Goal: Task Accomplishment & Management: Manage account settings

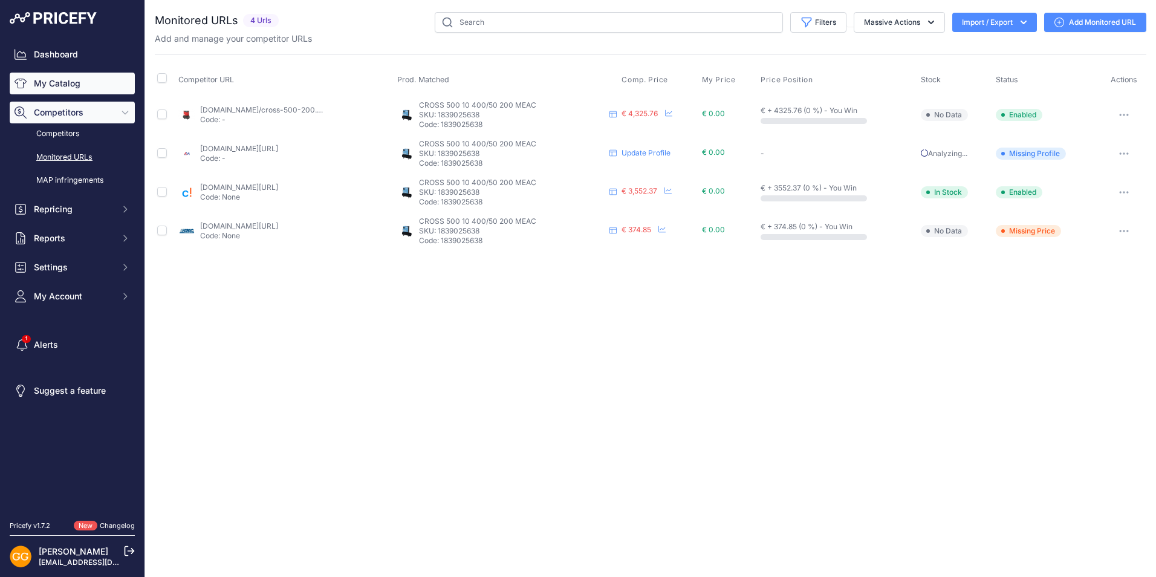
click at [61, 84] on link "My Catalog" at bounding box center [72, 84] width 125 height 22
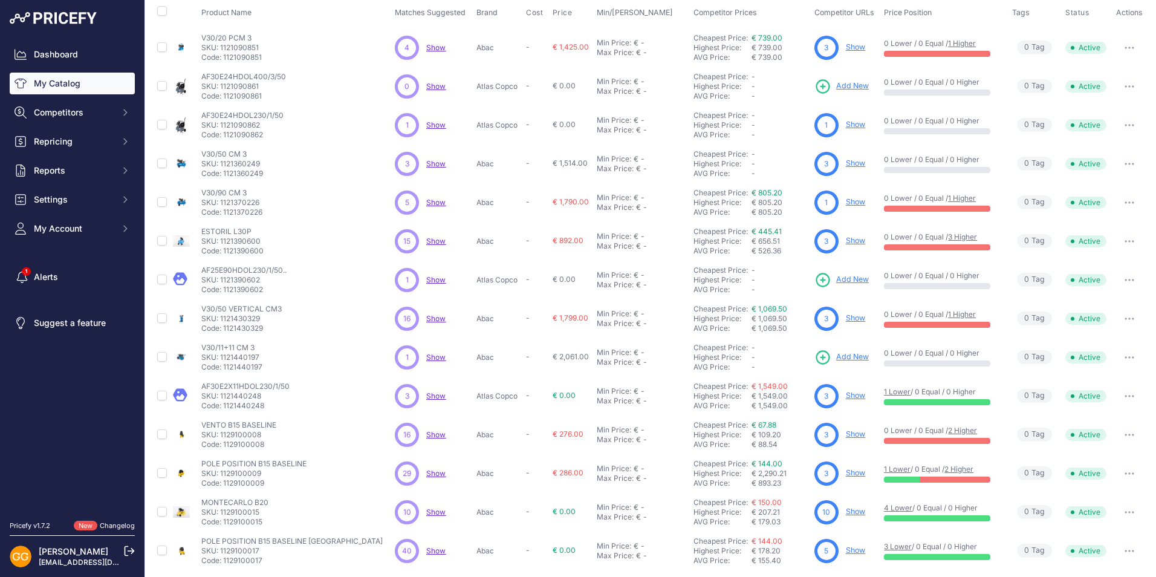
scroll to position [149, 0]
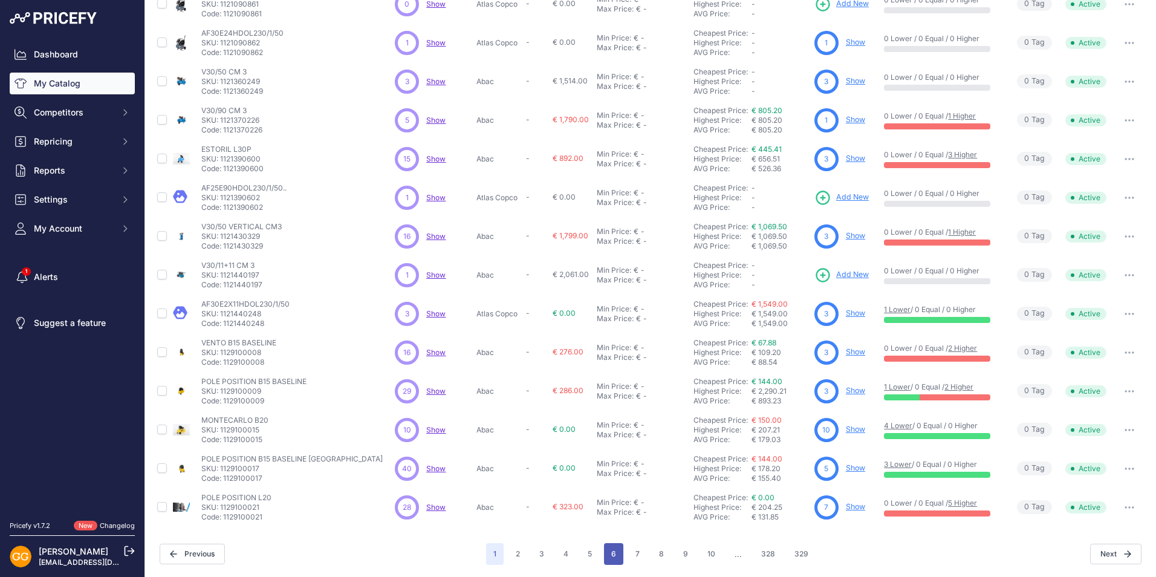
click at [611, 550] on button "6" at bounding box center [613, 554] width 19 height 22
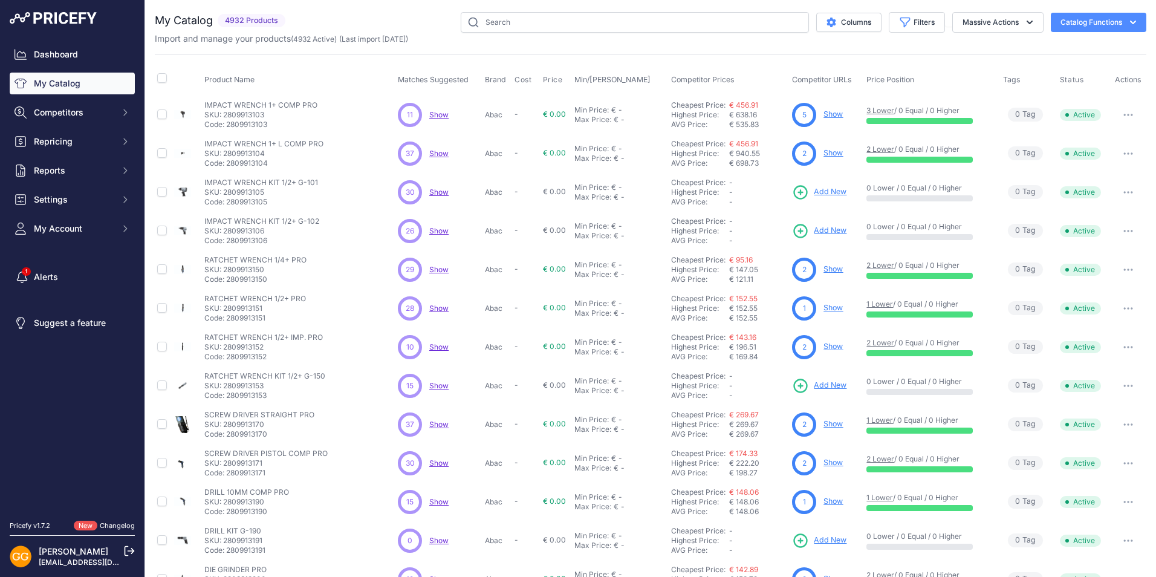
click at [439, 387] on span "Show" at bounding box center [438, 385] width 19 height 9
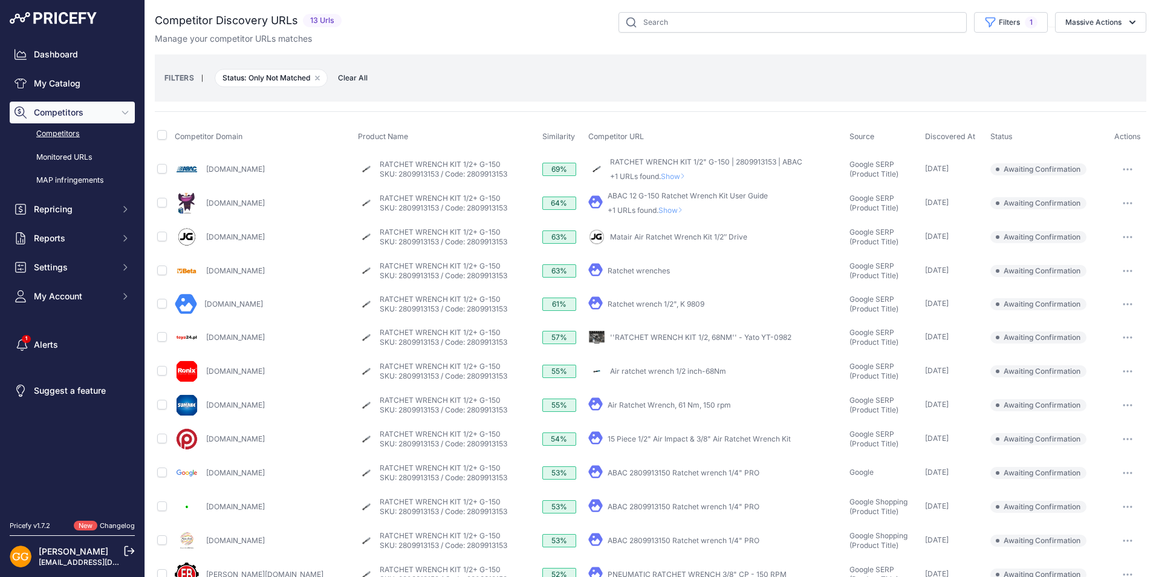
click at [1123, 168] on icon "button" at bounding box center [1128, 169] width 10 height 2
click at [1097, 196] on button "Confirm match" at bounding box center [1094, 194] width 99 height 19
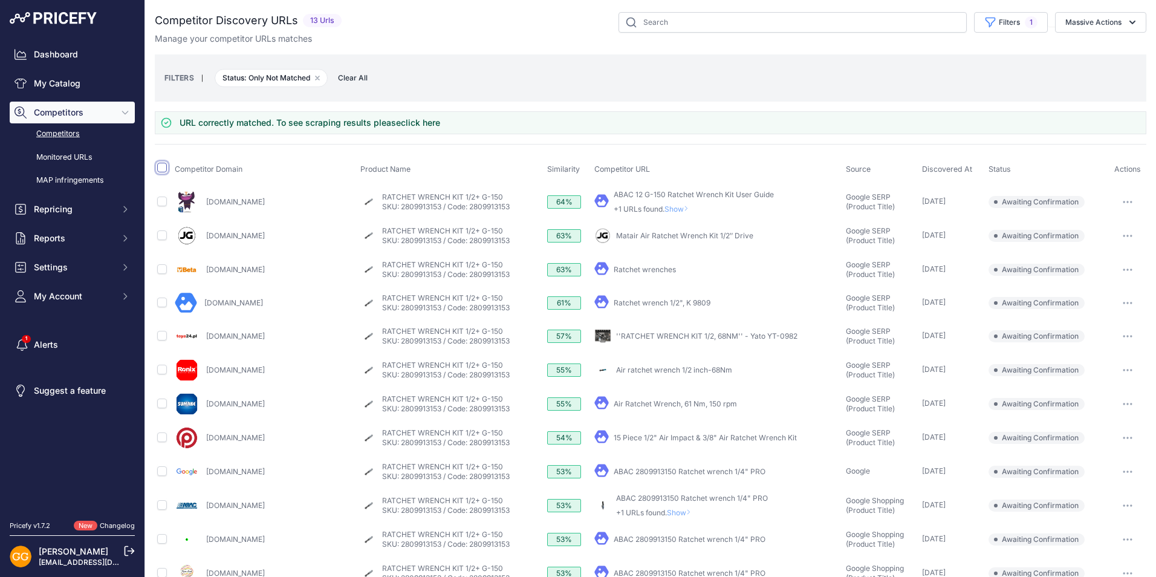
click at [157, 169] on input "checkbox" at bounding box center [162, 168] width 10 height 10
checkbox input "true"
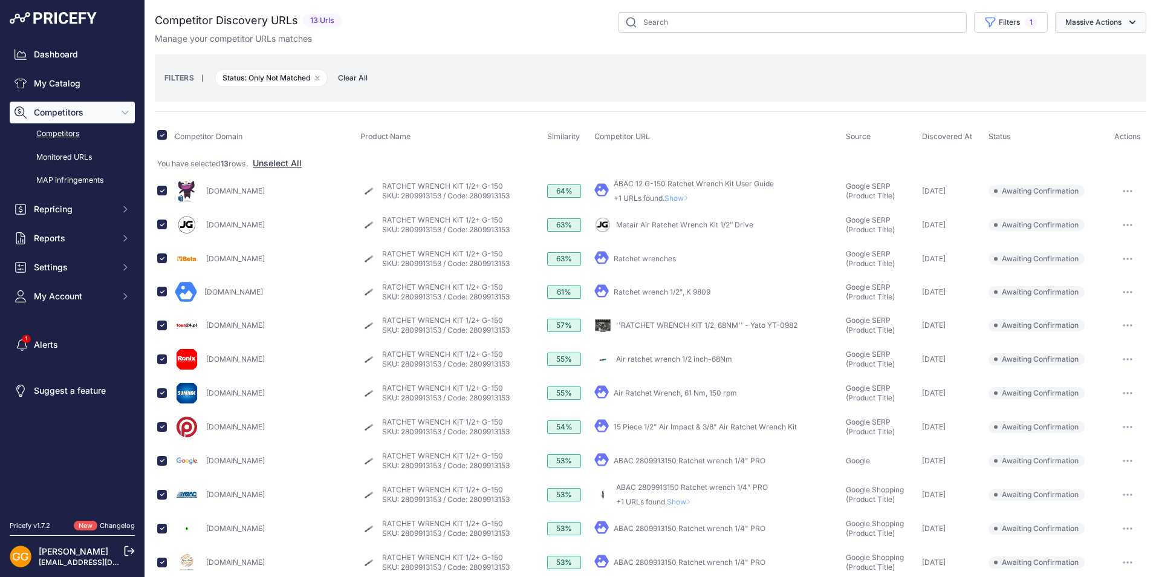
click at [1127, 19] on icon "button" at bounding box center [1133, 22] width 12 height 12
click at [1092, 48] on span "Confirm Match" at bounding box center [1089, 50] width 59 height 10
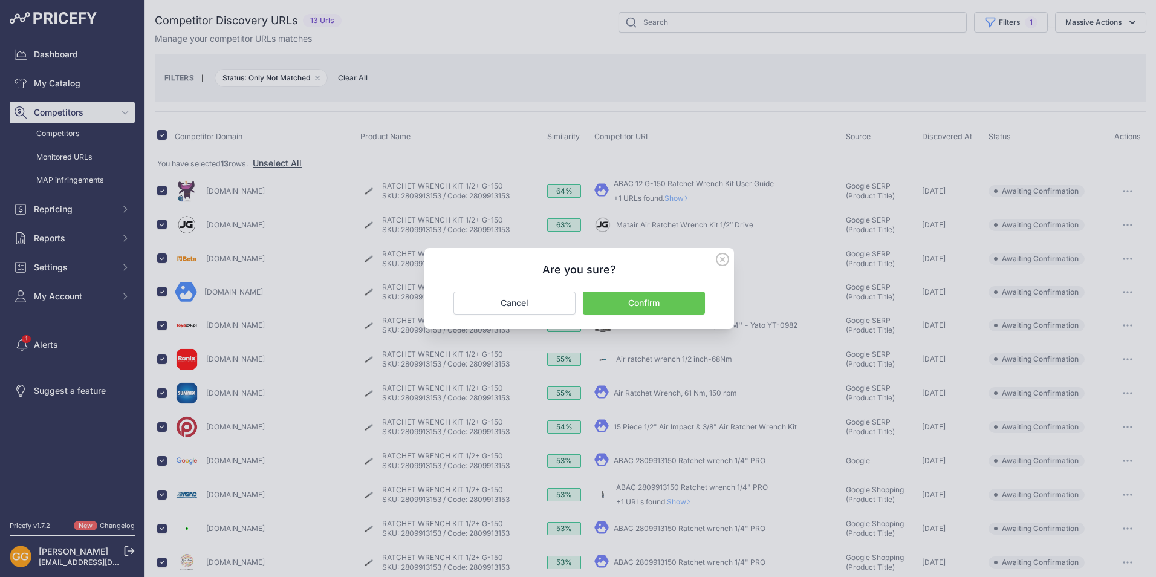
click at [668, 304] on button "Confirm" at bounding box center [644, 303] width 122 height 23
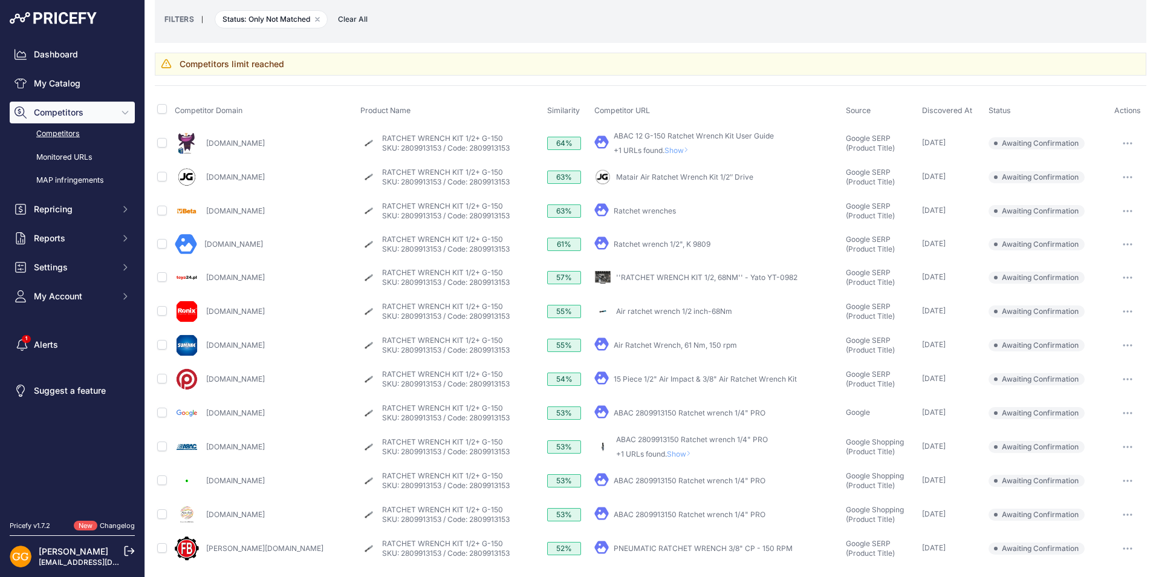
scroll to position [59, 0]
click at [1123, 445] on icon "button" at bounding box center [1128, 446] width 10 height 2
click at [1086, 467] on button "Confirm match" at bounding box center [1094, 471] width 99 height 19
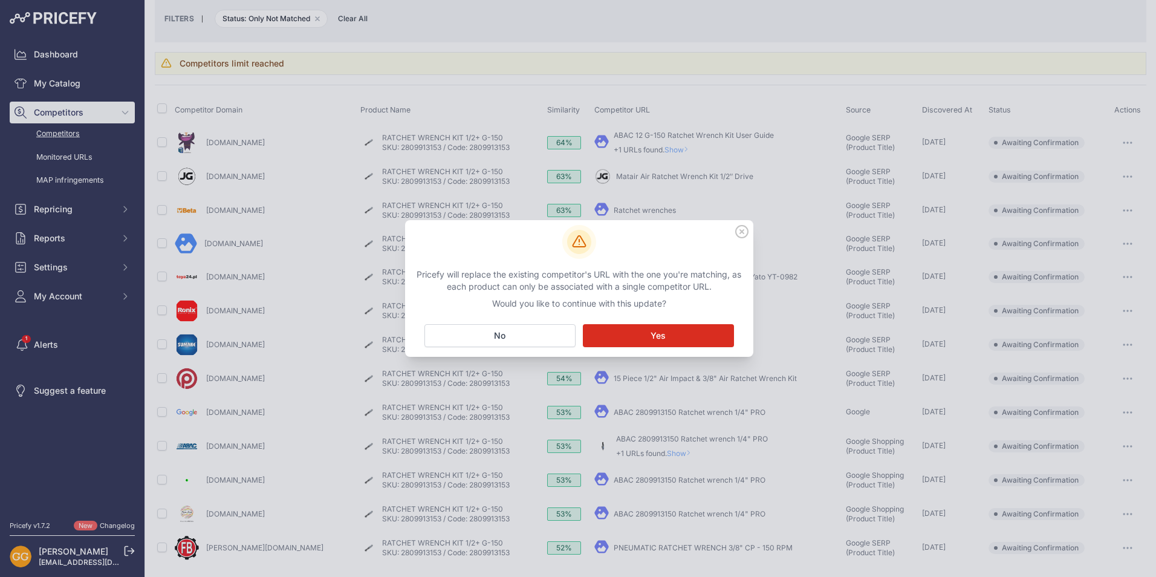
click at [645, 336] on button "Matching... Yes" at bounding box center [658, 335] width 151 height 23
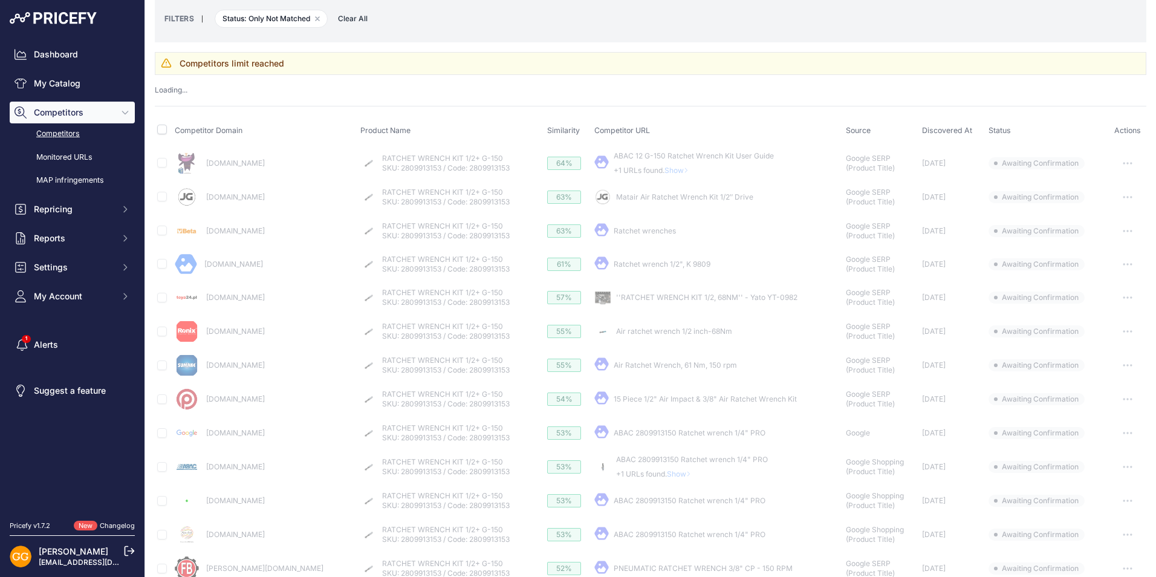
scroll to position [47, 0]
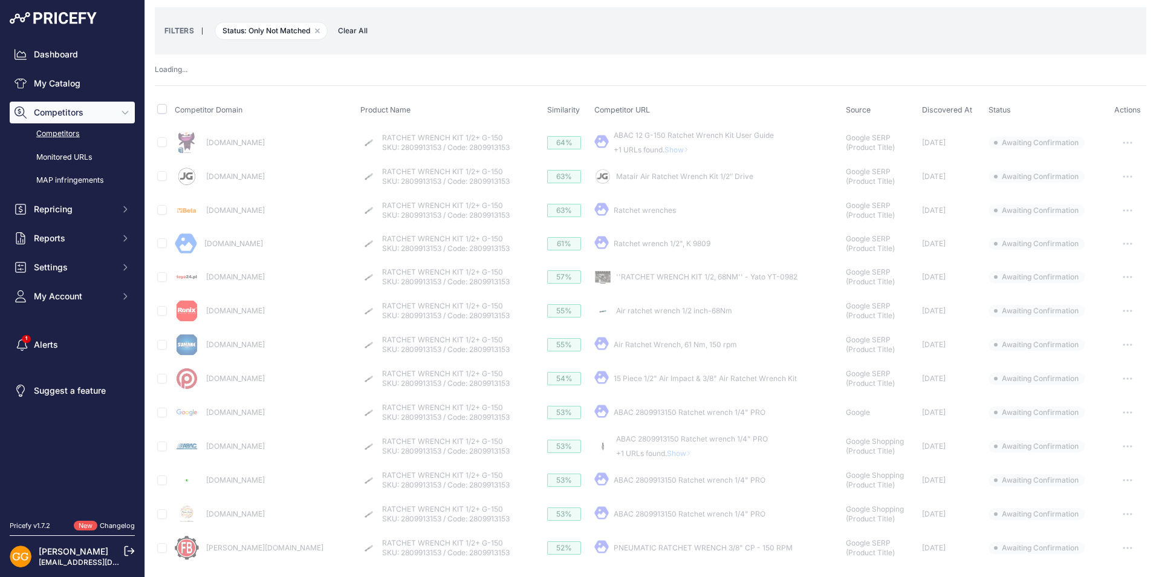
click at [342, 28] on span "Clear All" at bounding box center [353, 31] width 42 height 12
click at [360, 30] on span "Clear All" at bounding box center [353, 31] width 42 height 12
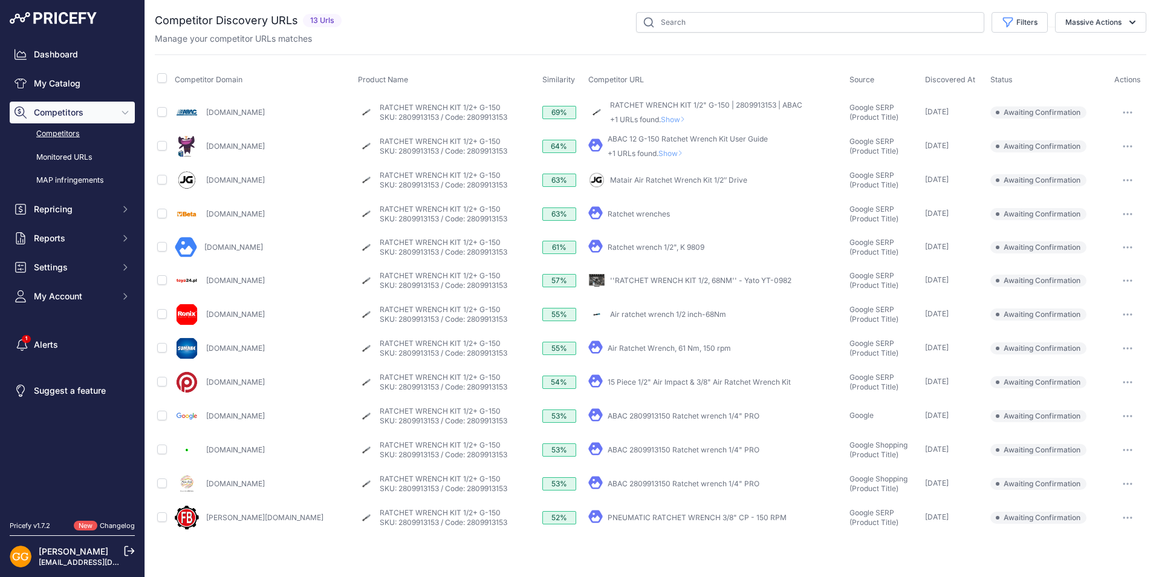
click at [60, 134] on link "Competitors" at bounding box center [72, 133] width 125 height 21
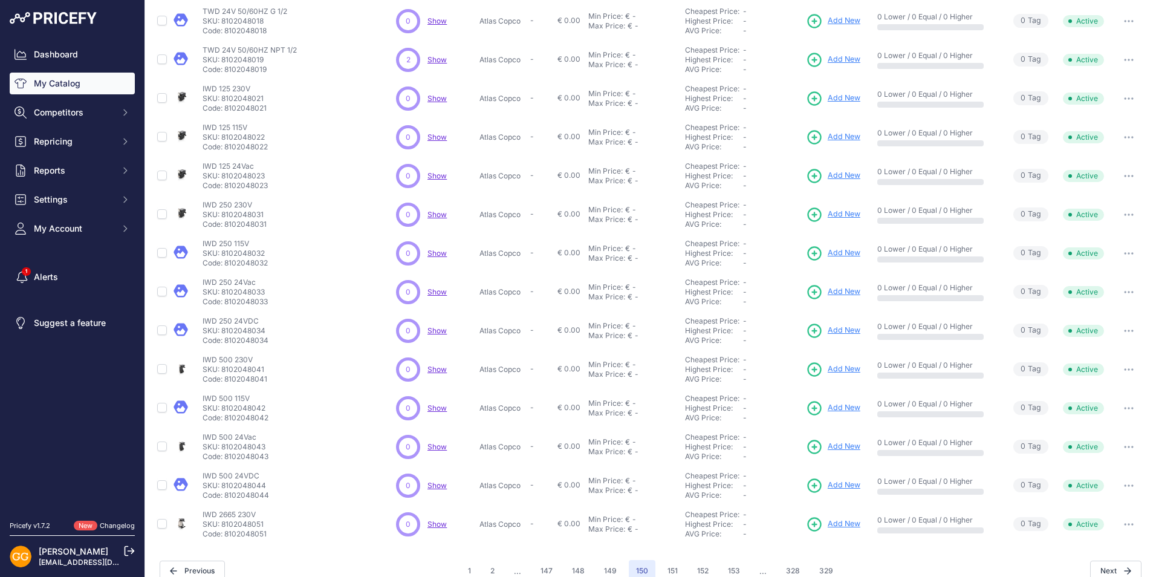
scroll to position [149, 0]
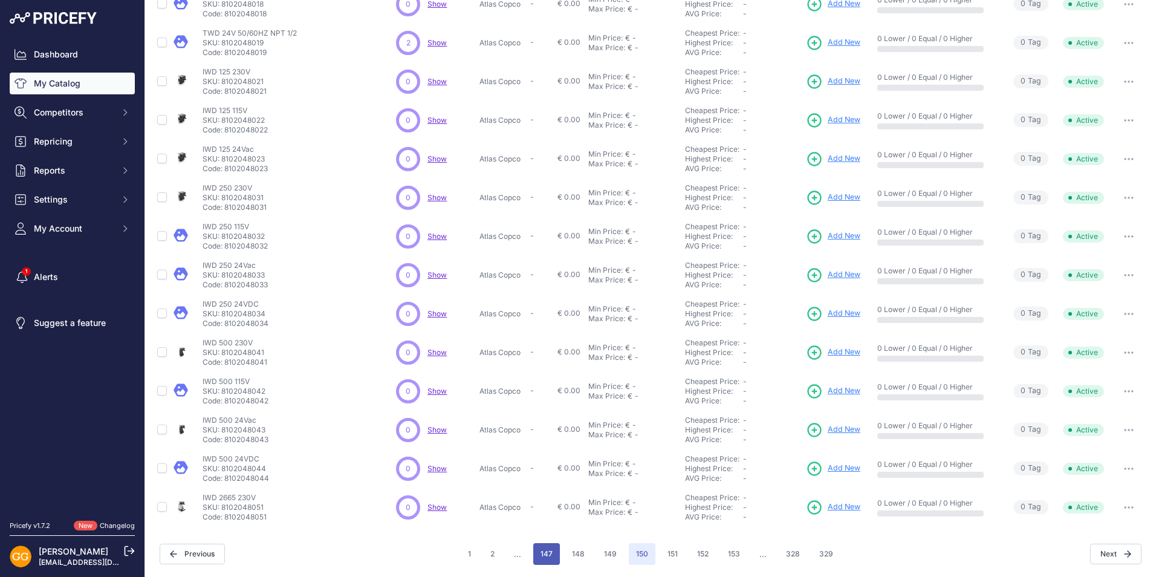
click at [546, 555] on button "147" at bounding box center [546, 554] width 27 height 22
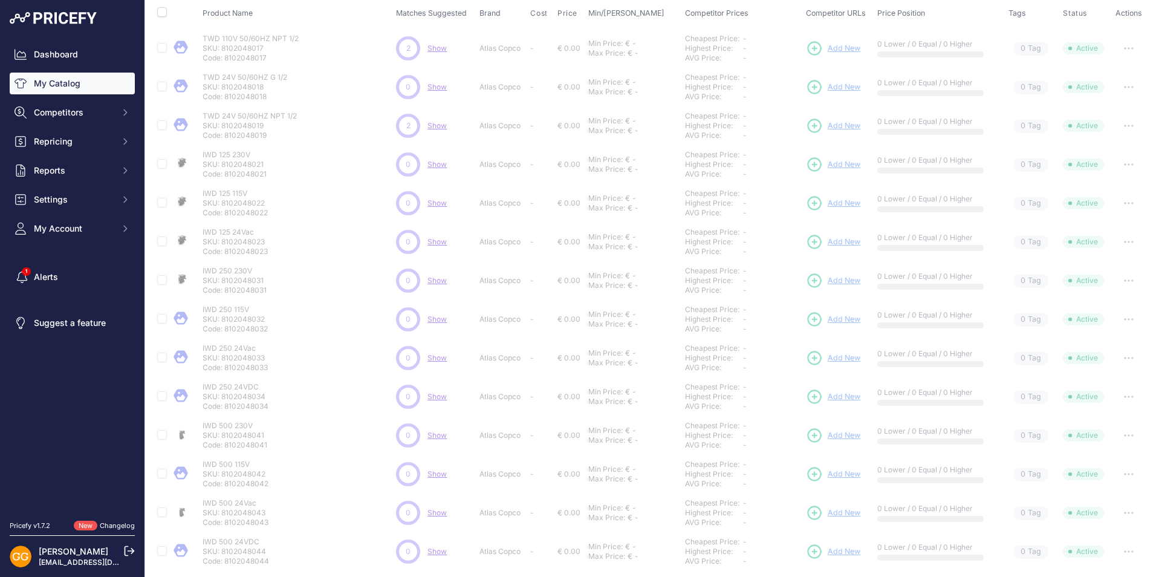
scroll to position [0, 0]
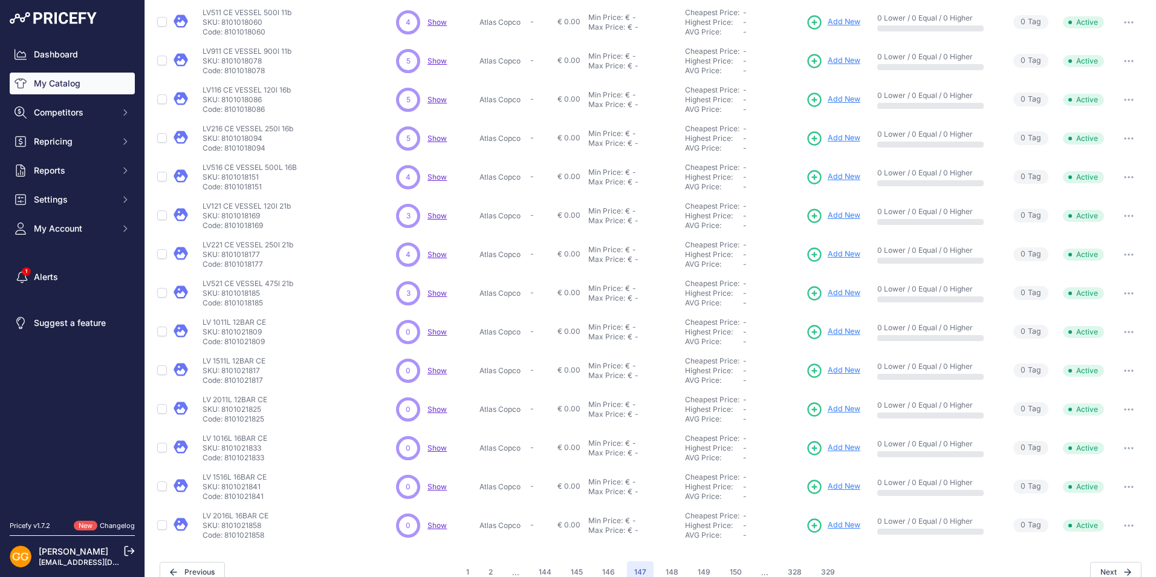
scroll to position [149, 0]
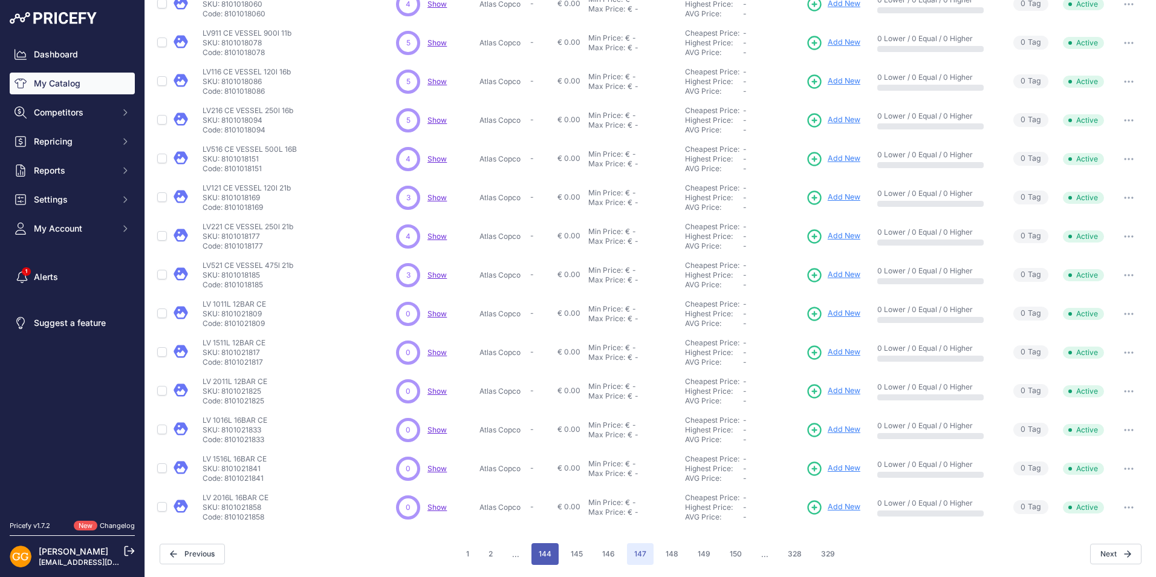
click at [546, 555] on button "144" at bounding box center [545, 554] width 27 height 22
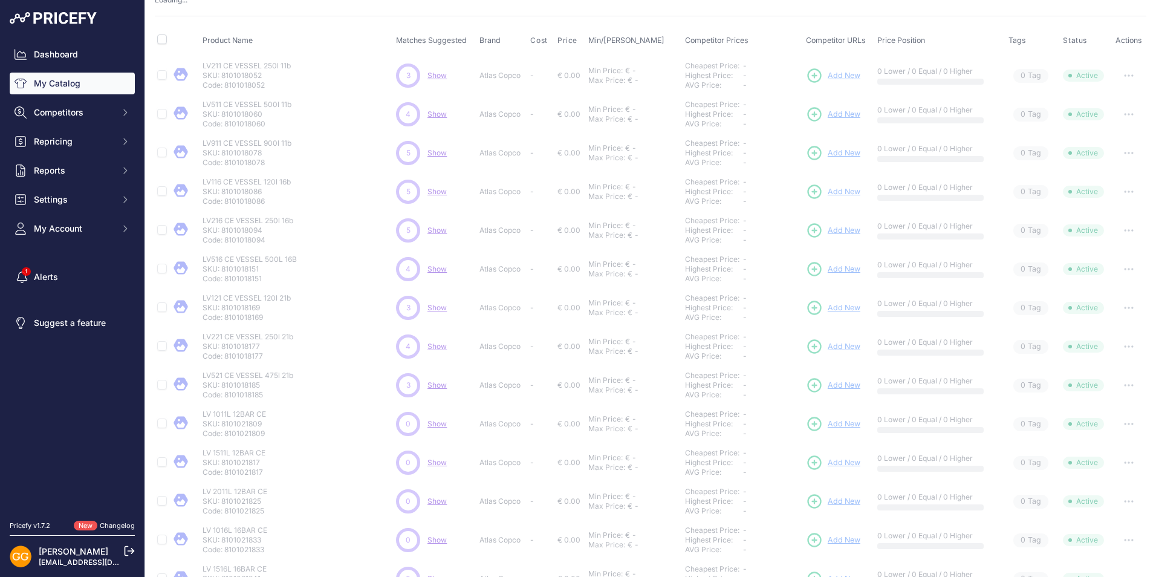
scroll to position [0, 0]
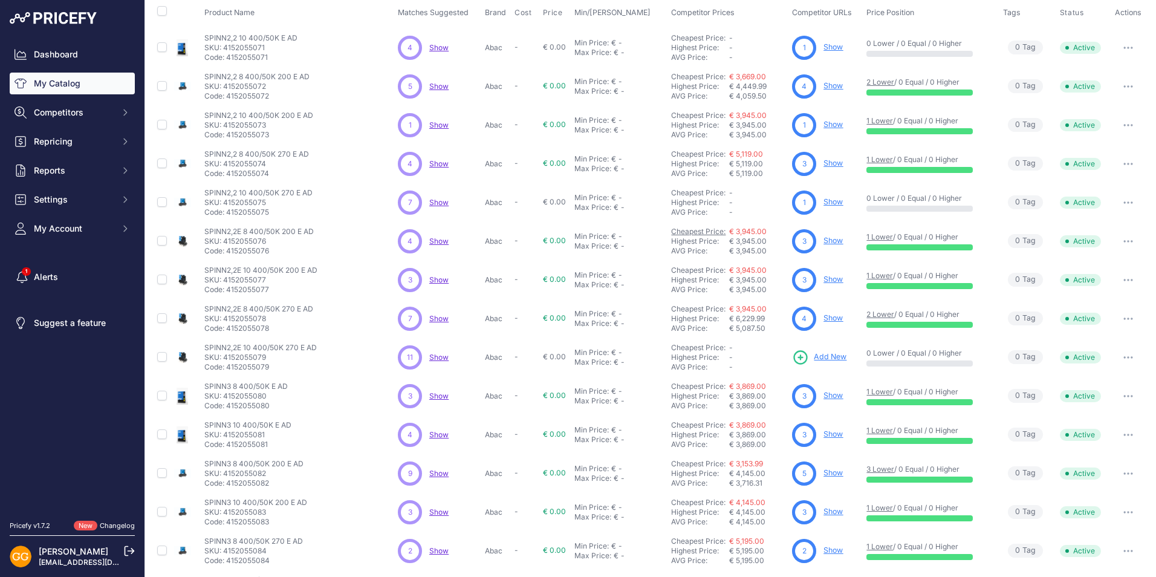
scroll to position [149, 0]
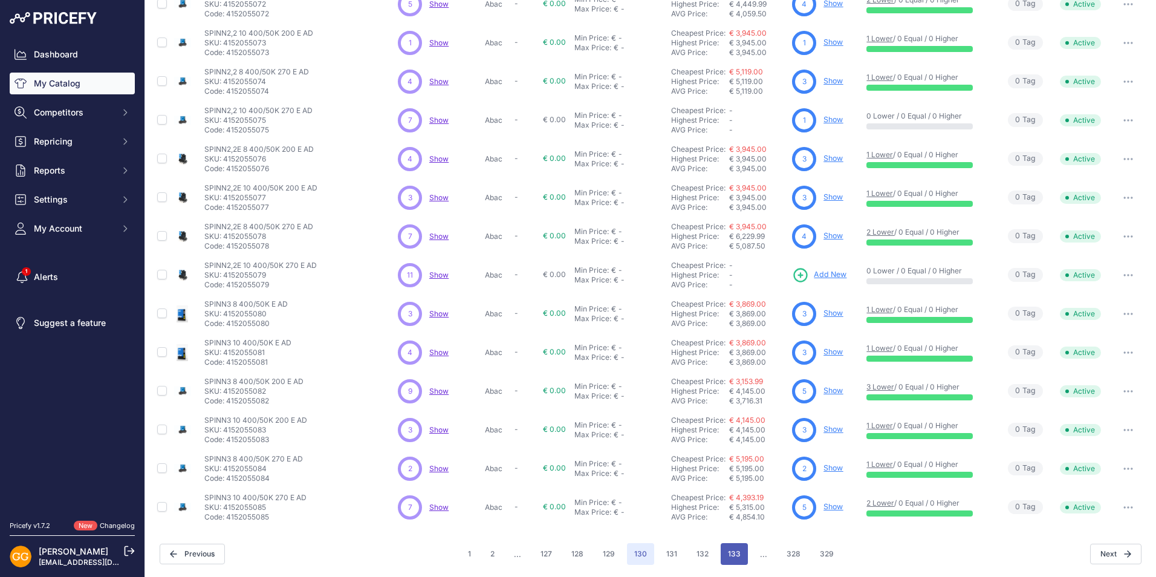
click at [732, 553] on button "133" at bounding box center [734, 554] width 27 height 22
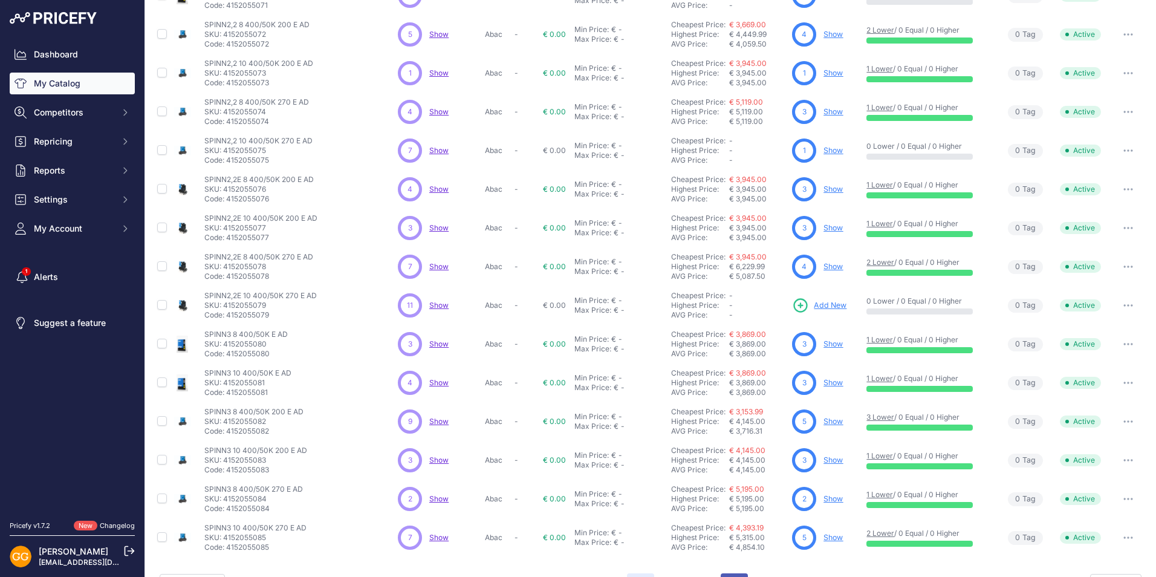
scroll to position [180, 0]
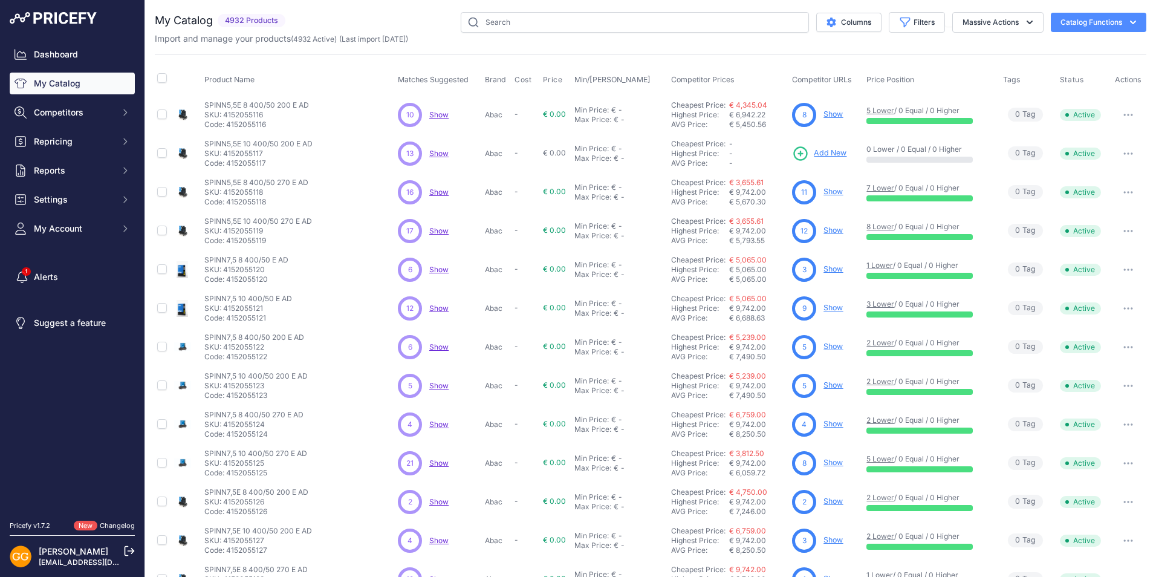
click at [440, 154] on span "Show" at bounding box center [438, 153] width 19 height 9
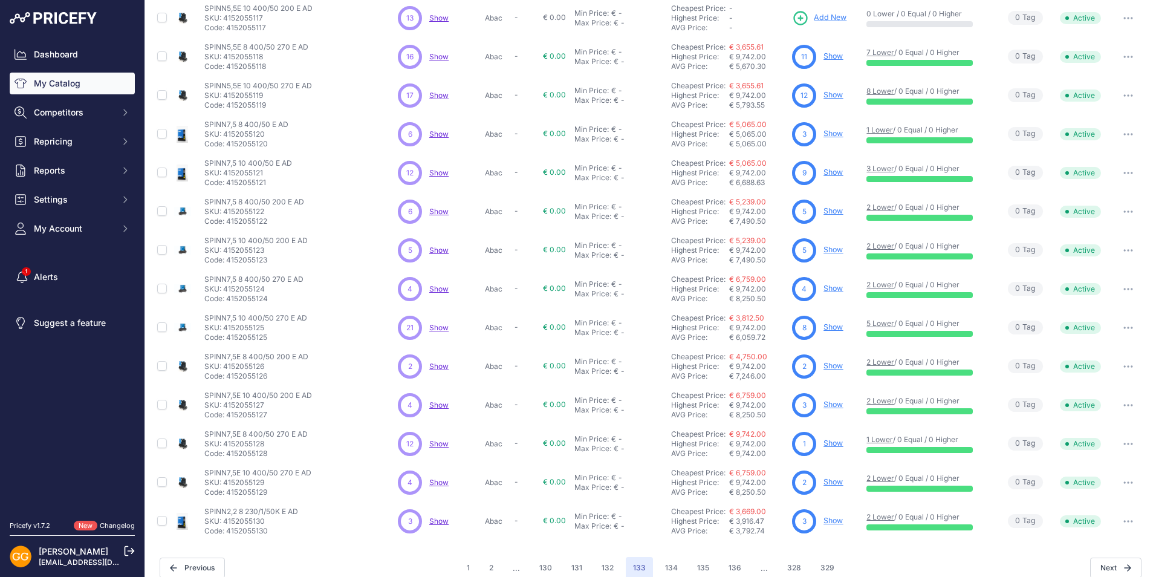
scroll to position [149, 0]
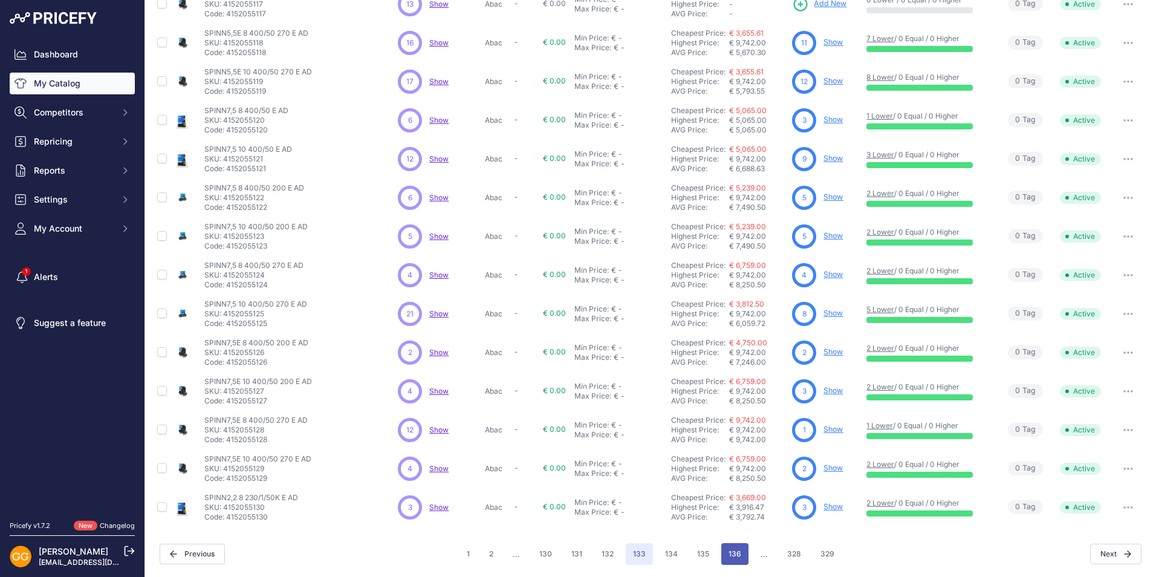
click at [729, 557] on button "136" at bounding box center [735, 554] width 27 height 22
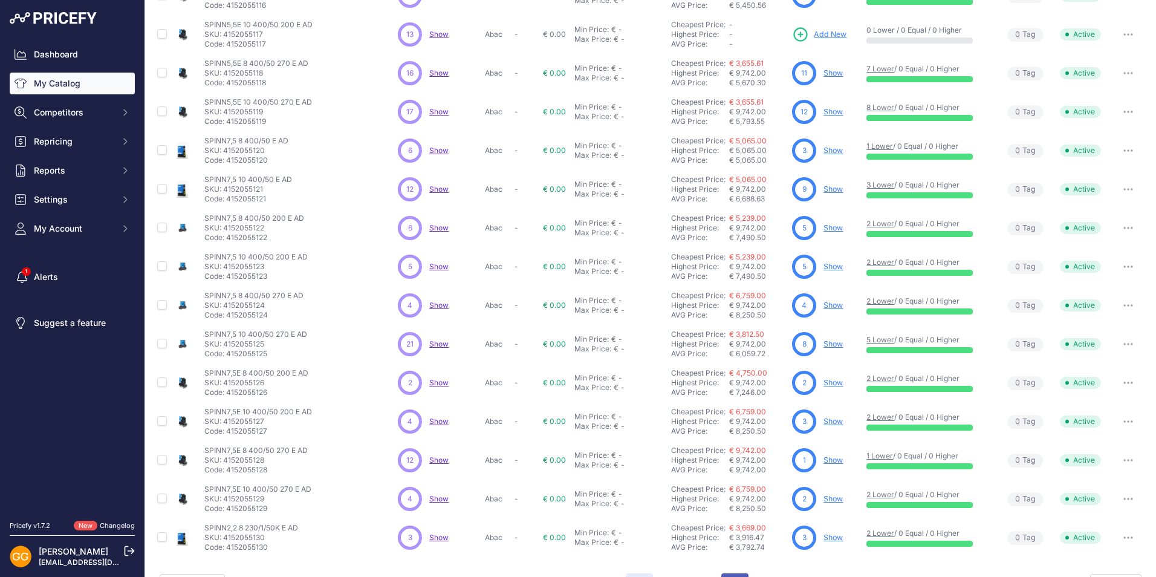
scroll to position [180, 0]
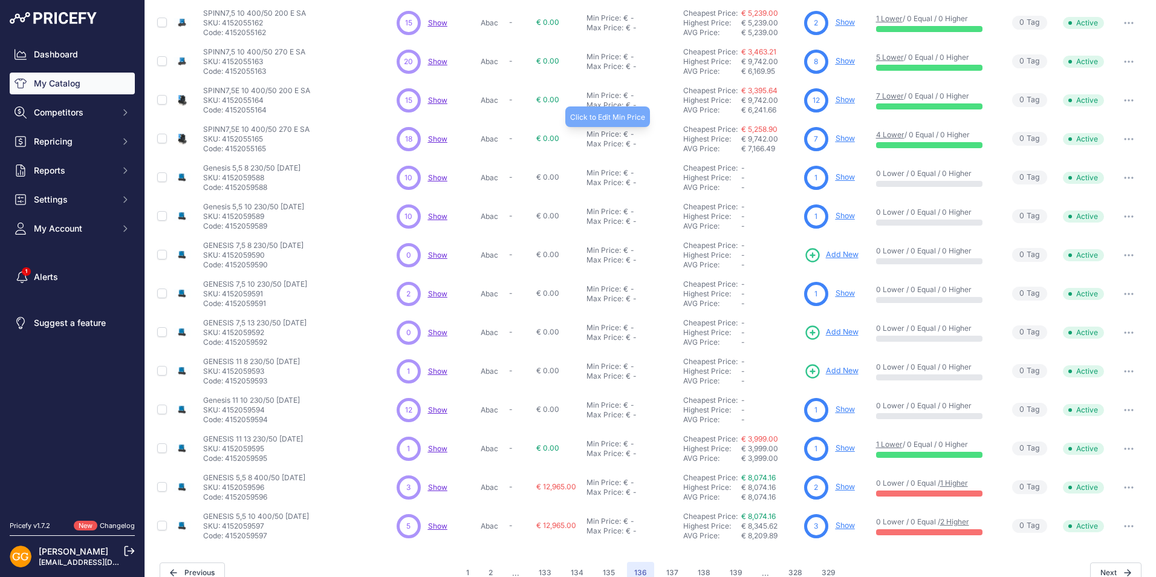
scroll to position [149, 0]
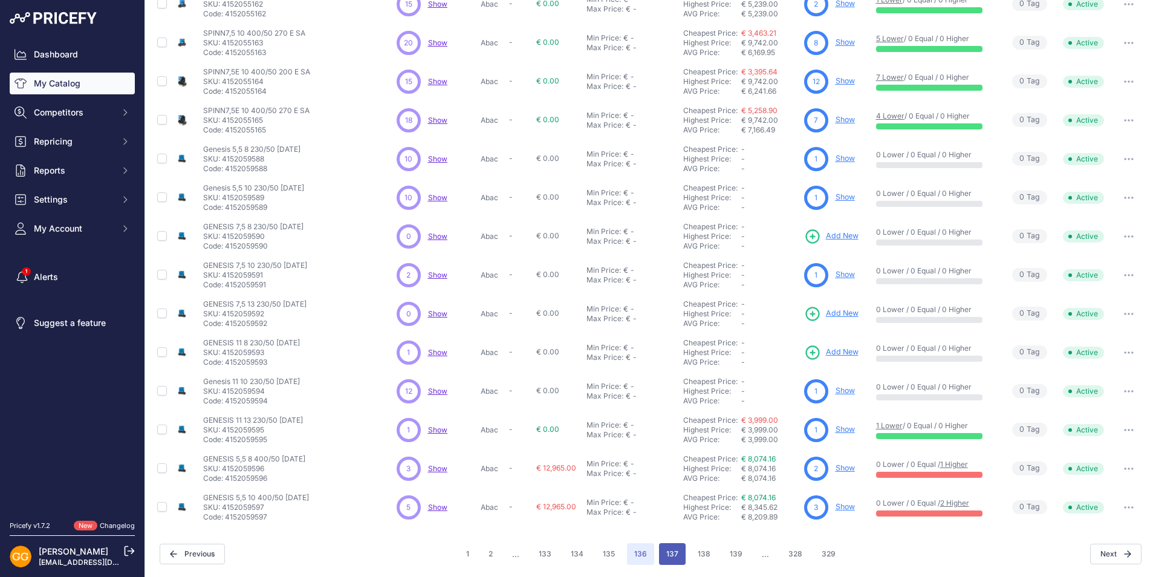
click at [678, 558] on button "137" at bounding box center [672, 554] width 27 height 22
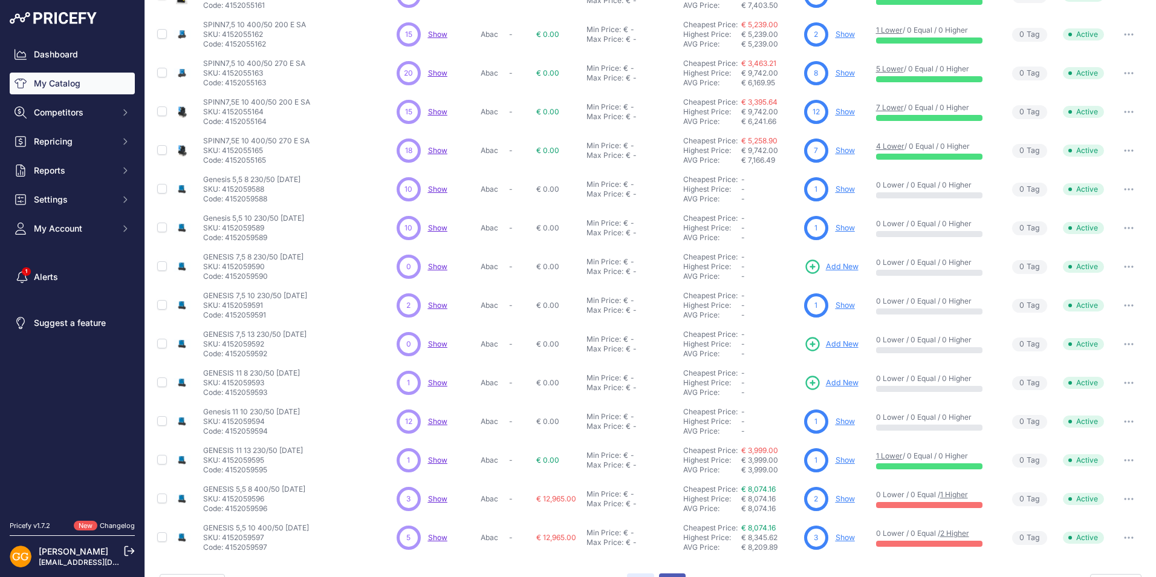
scroll to position [180, 0]
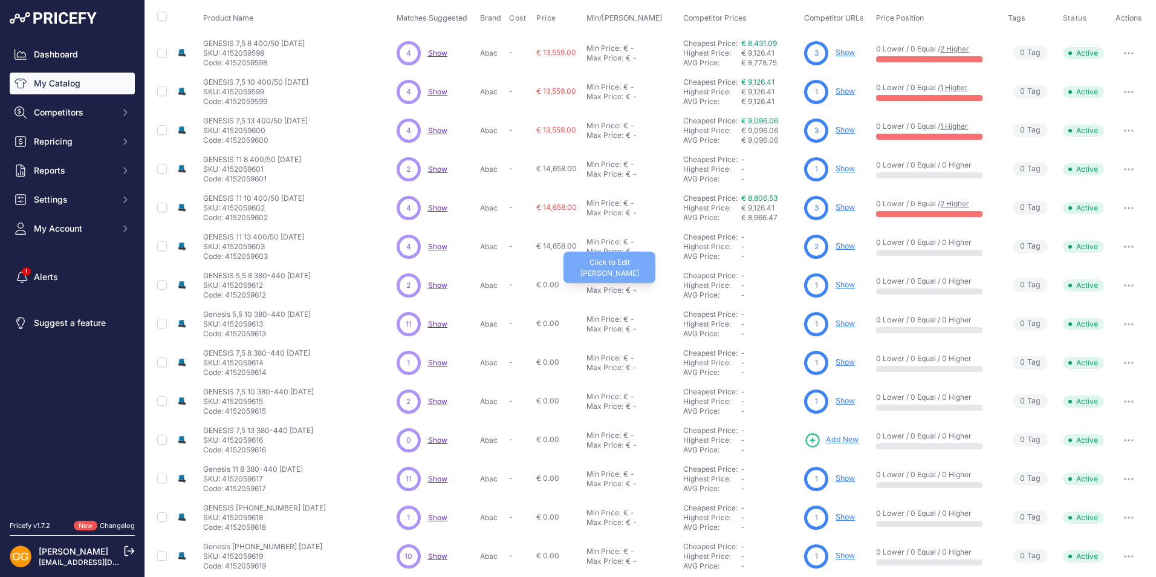
scroll to position [149, 0]
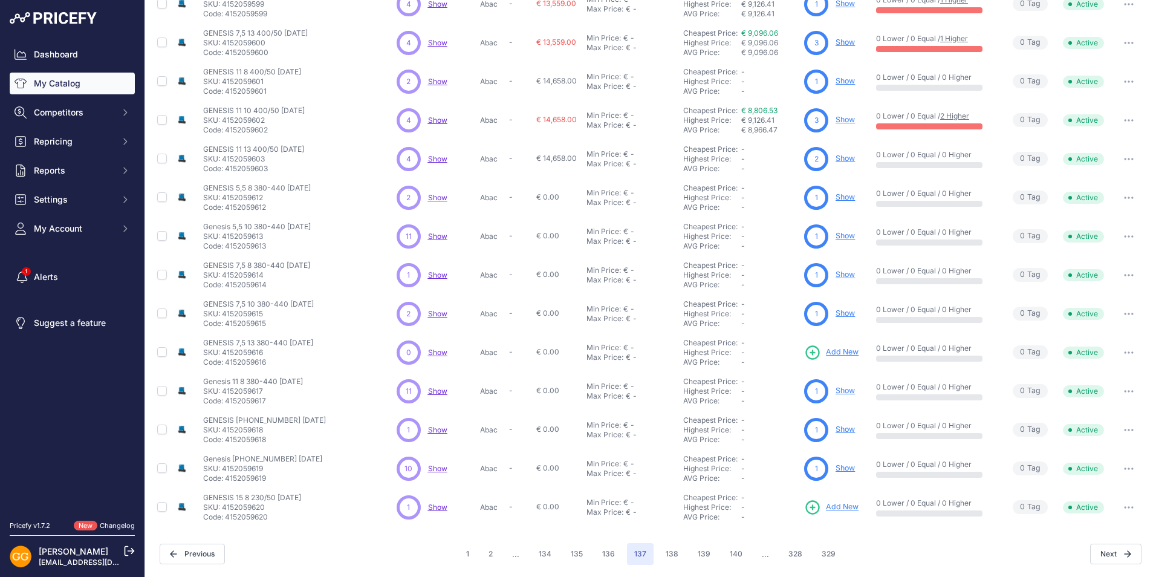
click at [442, 236] on span "Show" at bounding box center [437, 236] width 19 height 9
click at [436, 465] on span "Show" at bounding box center [437, 468] width 19 height 9
click at [669, 552] on button "138" at bounding box center [672, 554] width 27 height 22
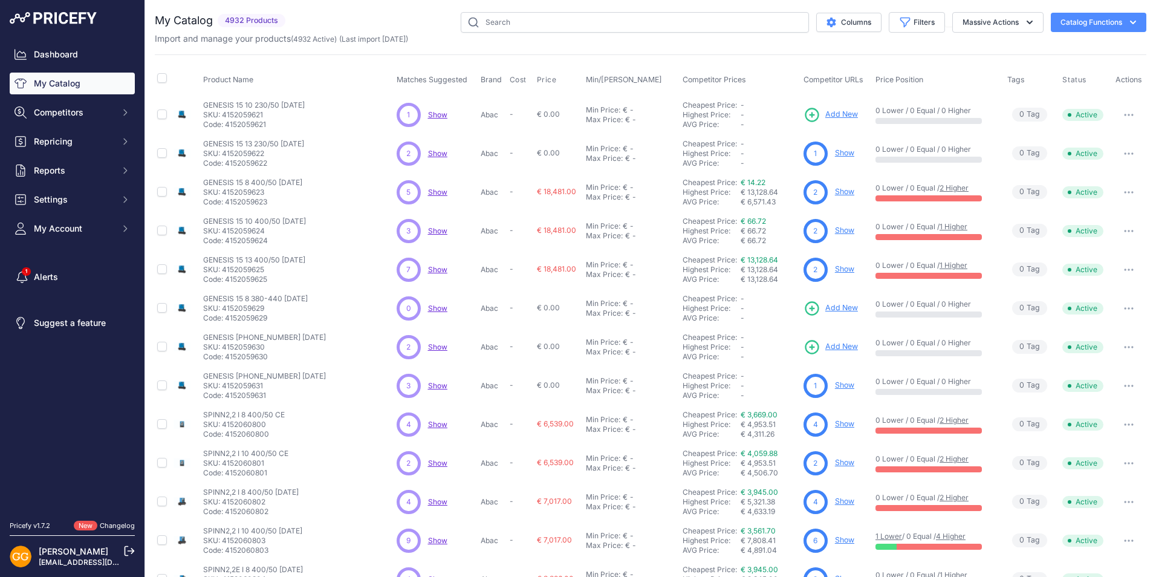
click at [437, 154] on span "Show" at bounding box center [437, 153] width 19 height 9
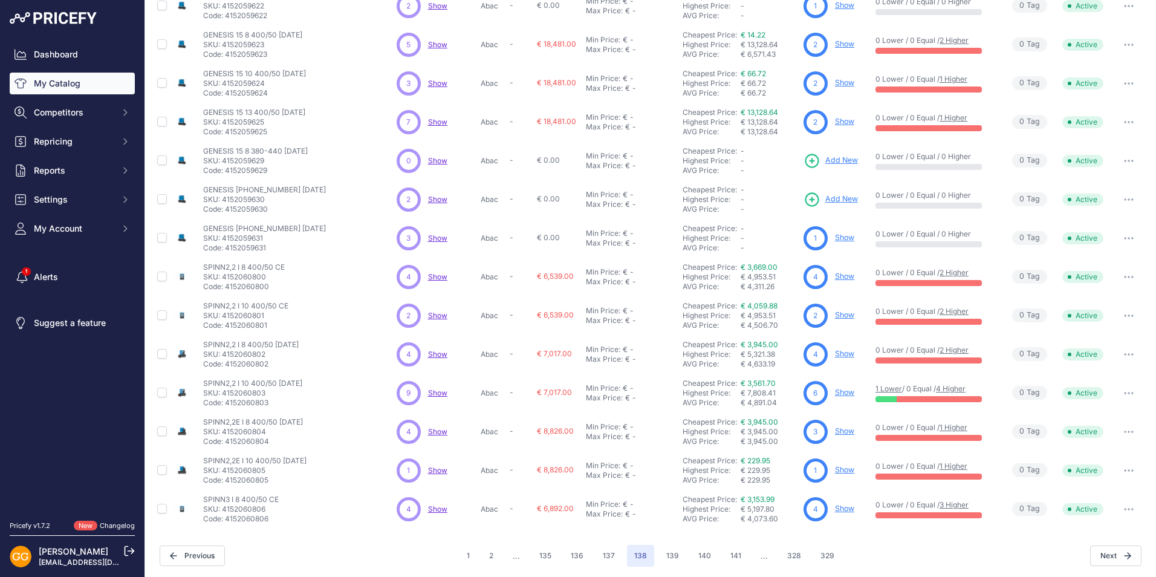
scroll to position [149, 0]
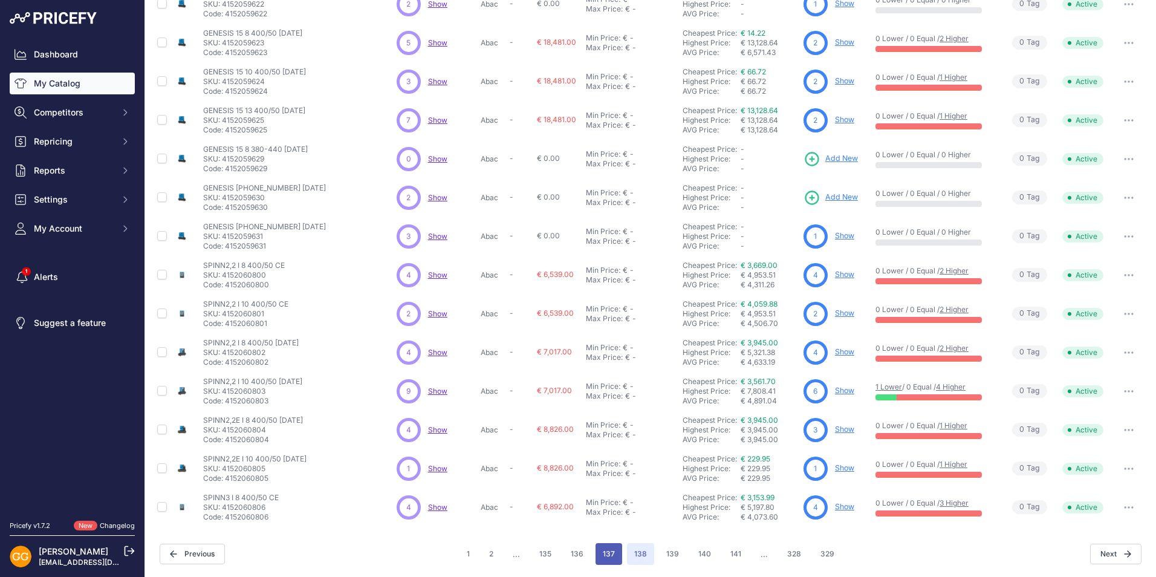
click at [598, 556] on button "137" at bounding box center [609, 554] width 27 height 22
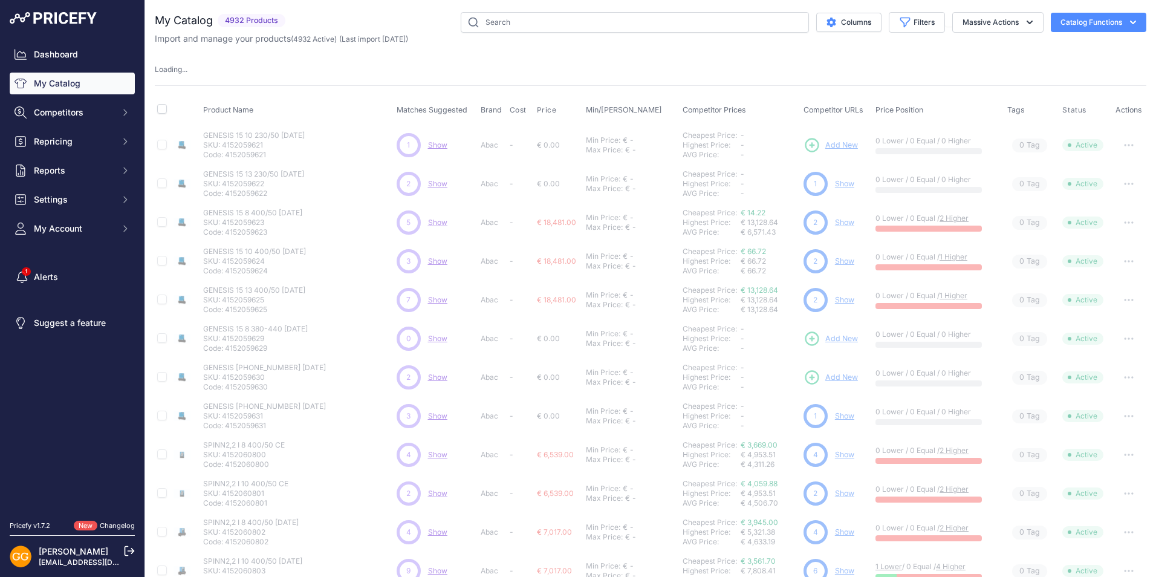
scroll to position [60, 0]
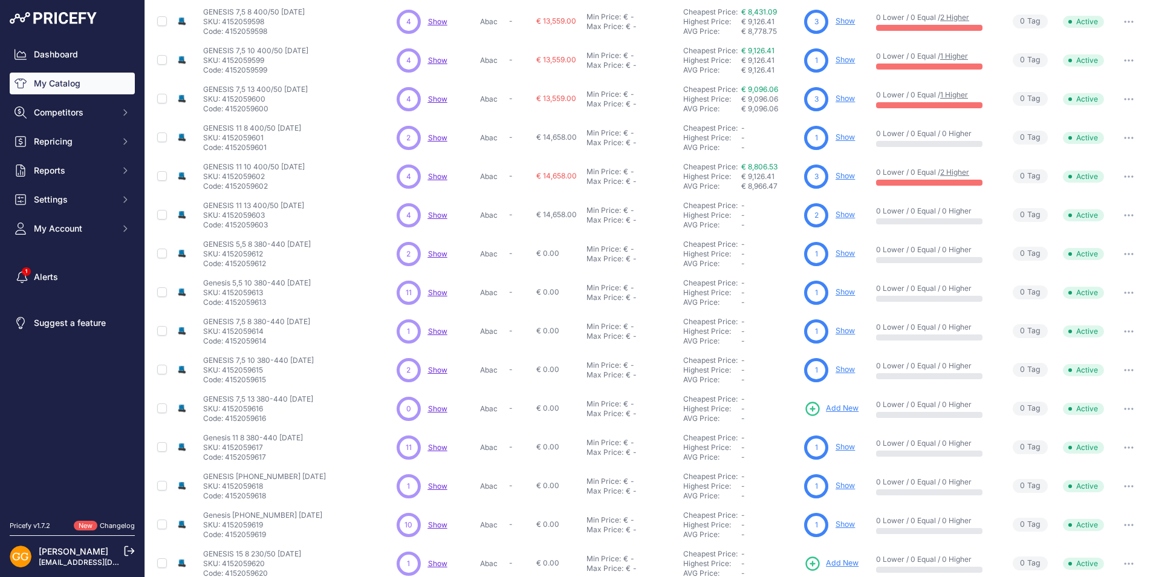
scroll to position [149, 0]
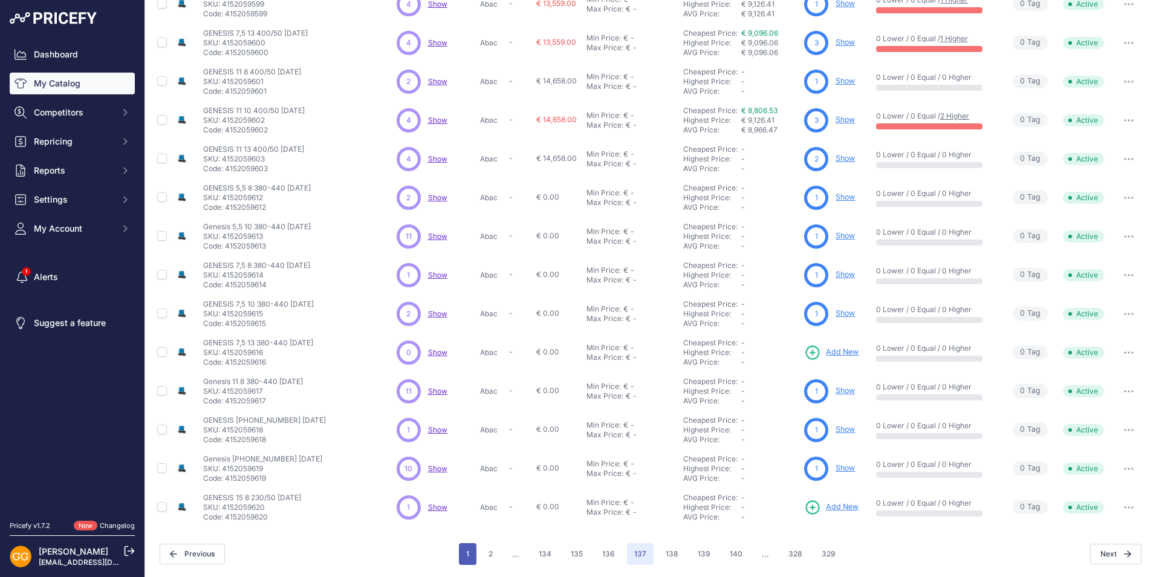
click at [466, 555] on button "1" at bounding box center [468, 554] width 18 height 22
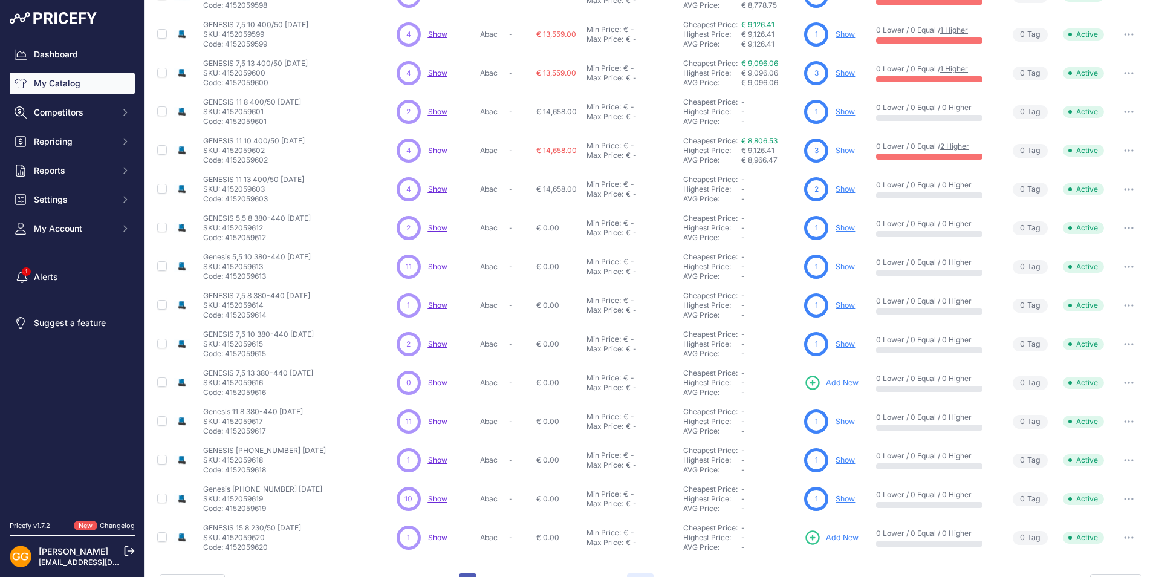
scroll to position [180, 0]
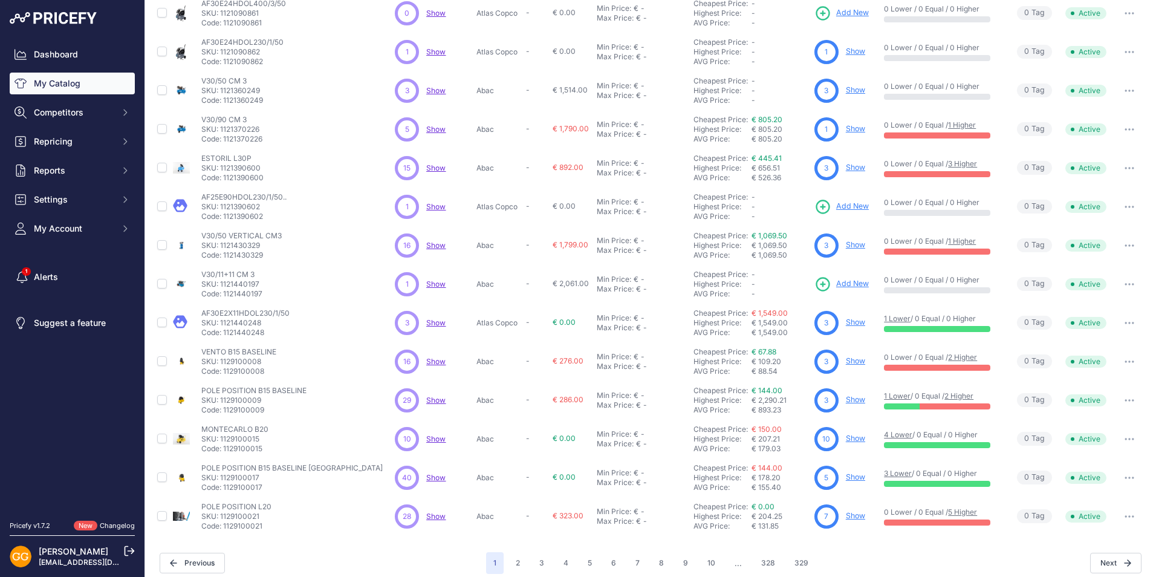
scroll to position [149, 0]
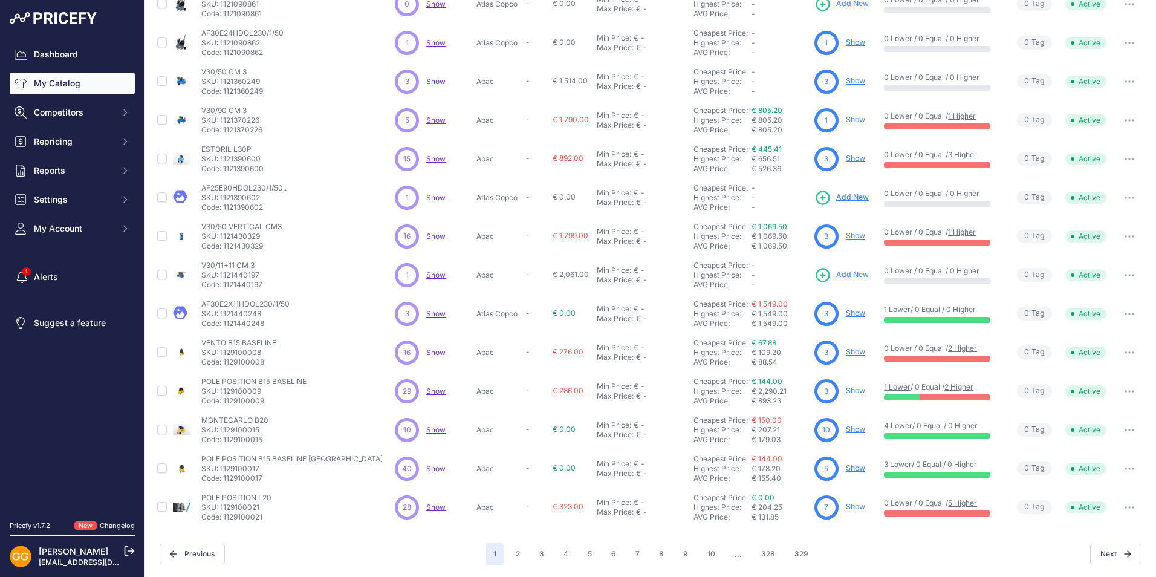
click at [431, 390] on span "Show" at bounding box center [435, 390] width 19 height 9
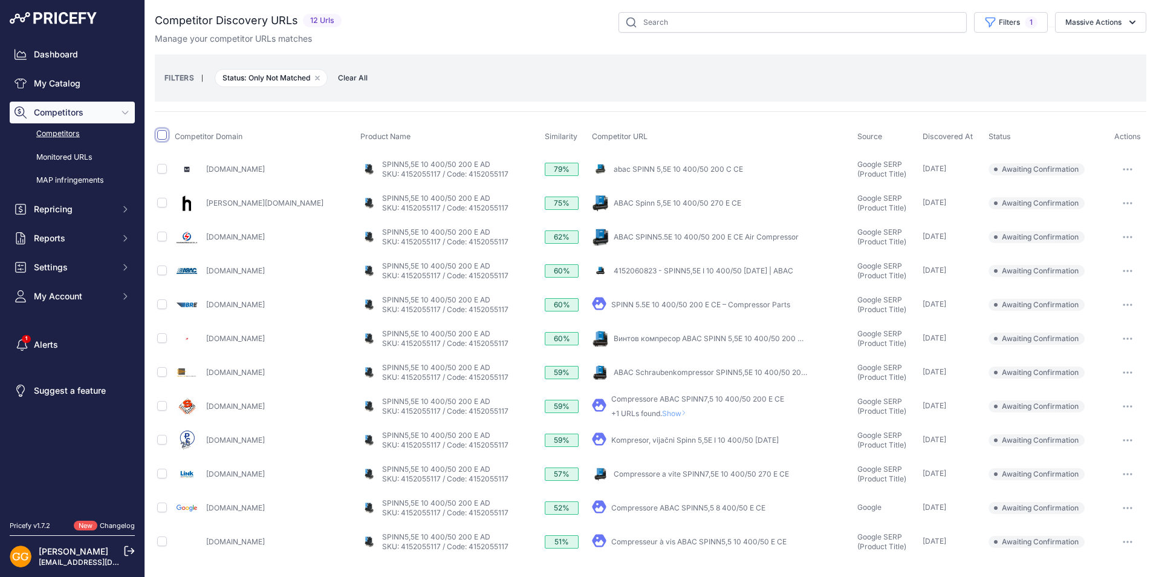
click at [162, 137] on input "checkbox" at bounding box center [162, 135] width 10 height 10
checkbox input "true"
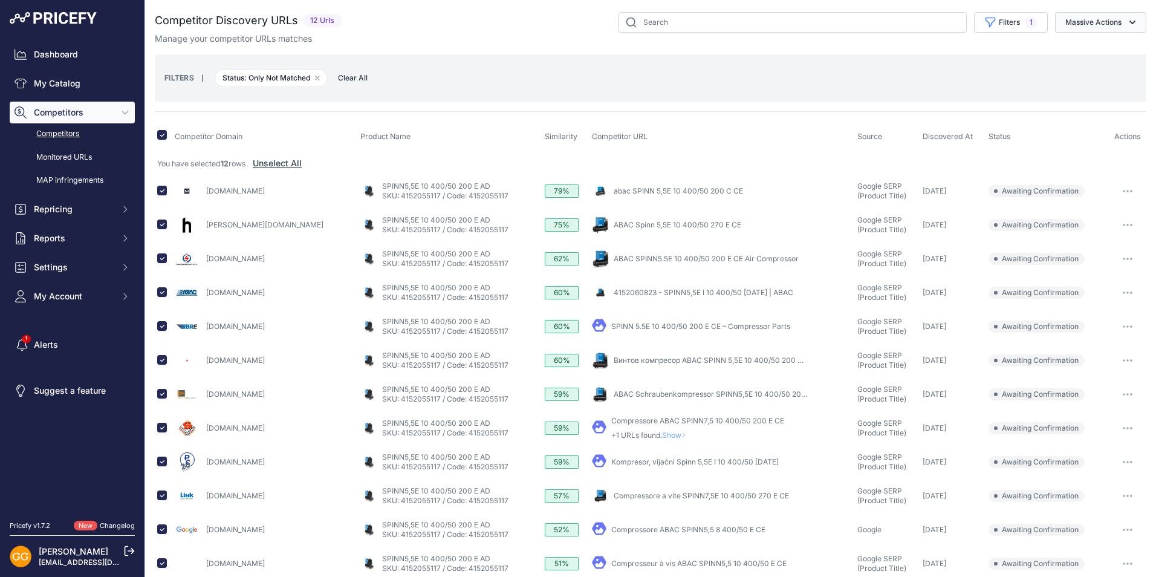
click at [1089, 26] on button "Massive Actions" at bounding box center [1100, 22] width 91 height 21
click at [1087, 44] on button "Confirm Match" at bounding box center [1098, 51] width 97 height 22
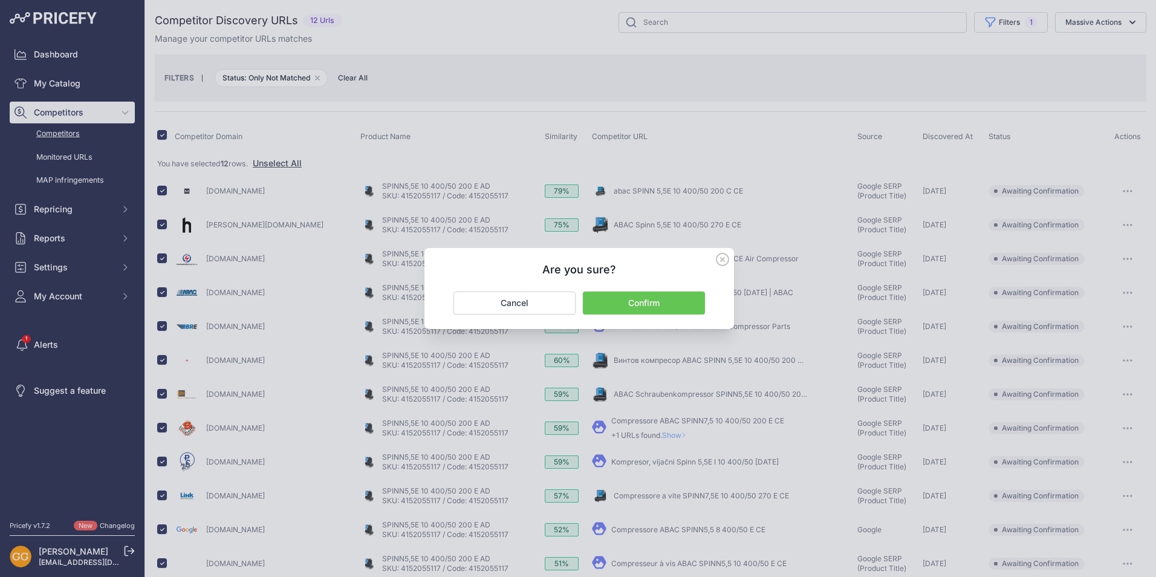
click at [636, 309] on button "Confirm" at bounding box center [644, 303] width 122 height 23
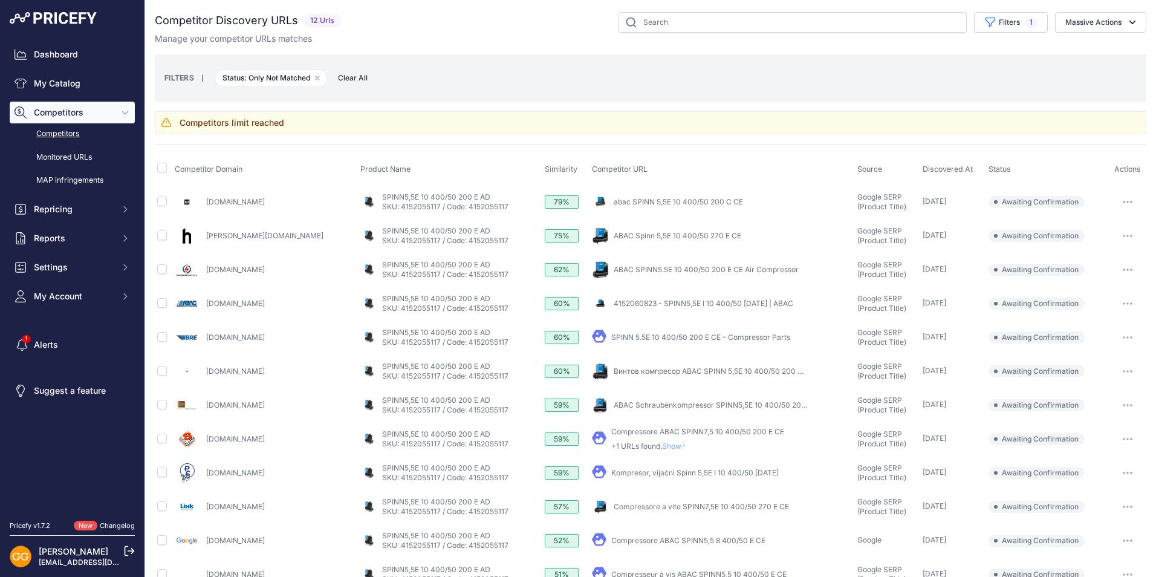
click at [1123, 298] on button "button" at bounding box center [1128, 303] width 24 height 17
click at [1075, 329] on button "Confirm match" at bounding box center [1094, 328] width 99 height 19
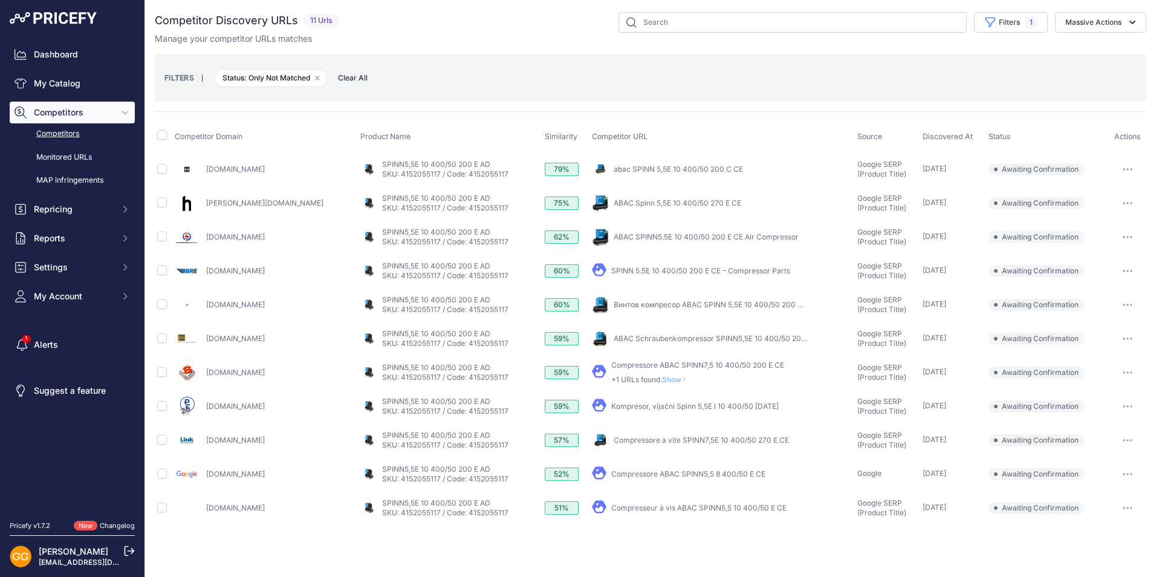
click at [365, 80] on span "Clear All" at bounding box center [353, 78] width 42 height 12
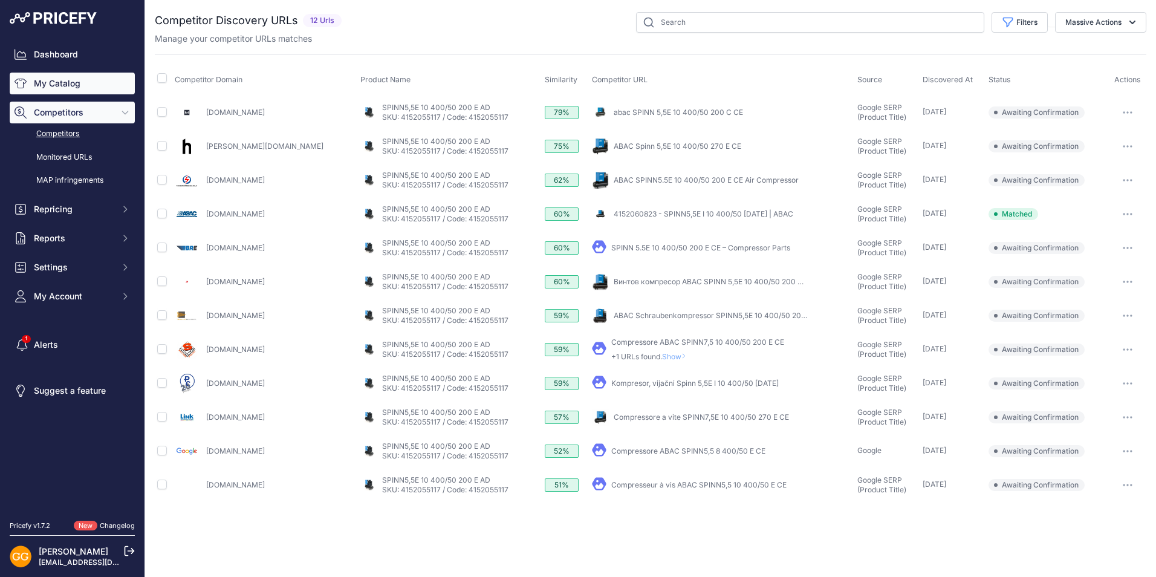
click at [61, 86] on link "My Catalog" at bounding box center [72, 84] width 125 height 22
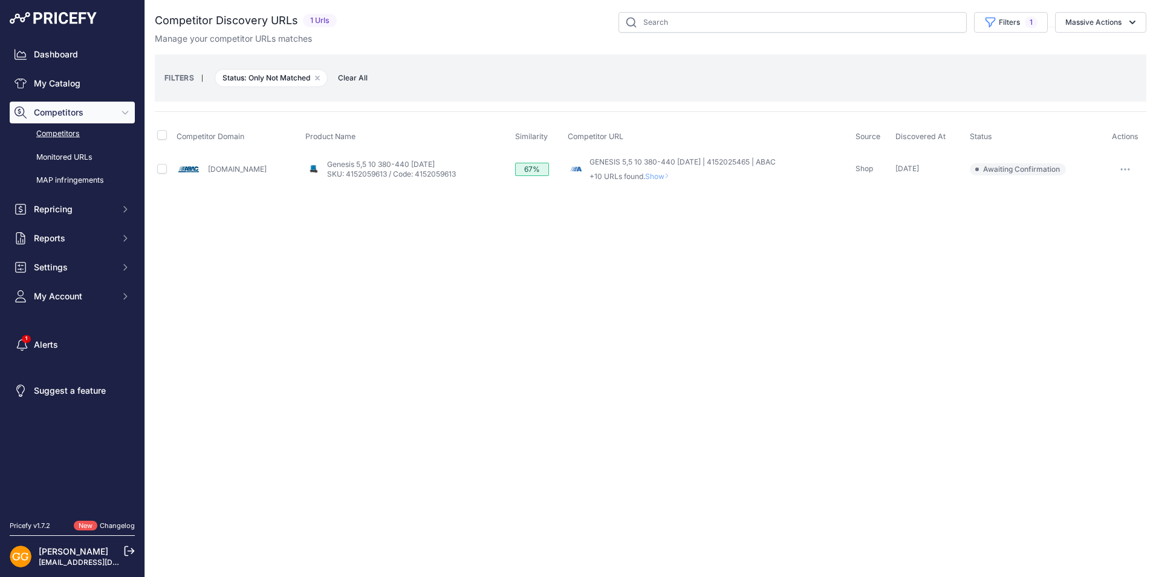
click at [1126, 169] on icon "button" at bounding box center [1126, 169] width 10 height 2
click at [1104, 186] on button "Confirm match" at bounding box center [1094, 194] width 99 height 19
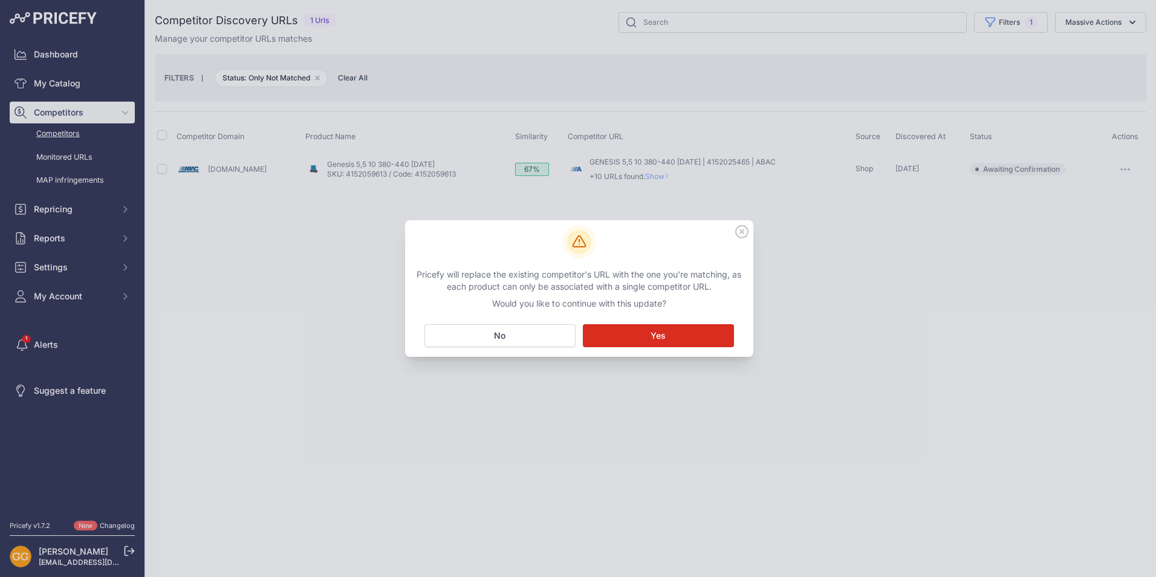
click at [668, 324] on button "Matching... Yes" at bounding box center [658, 335] width 151 height 23
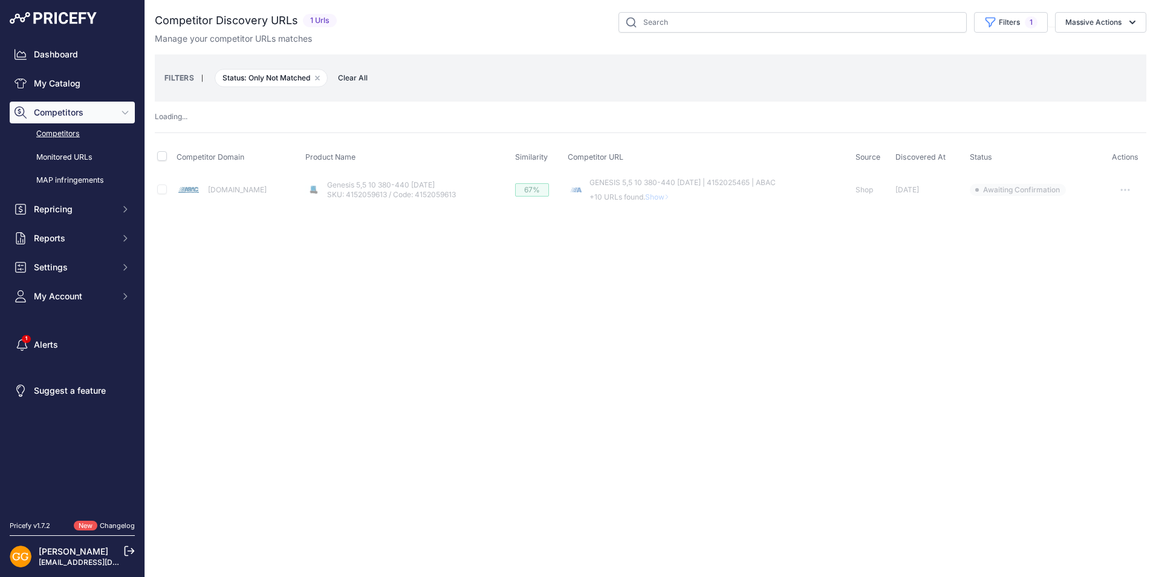
click at [354, 76] on span "Clear All" at bounding box center [353, 78] width 42 height 12
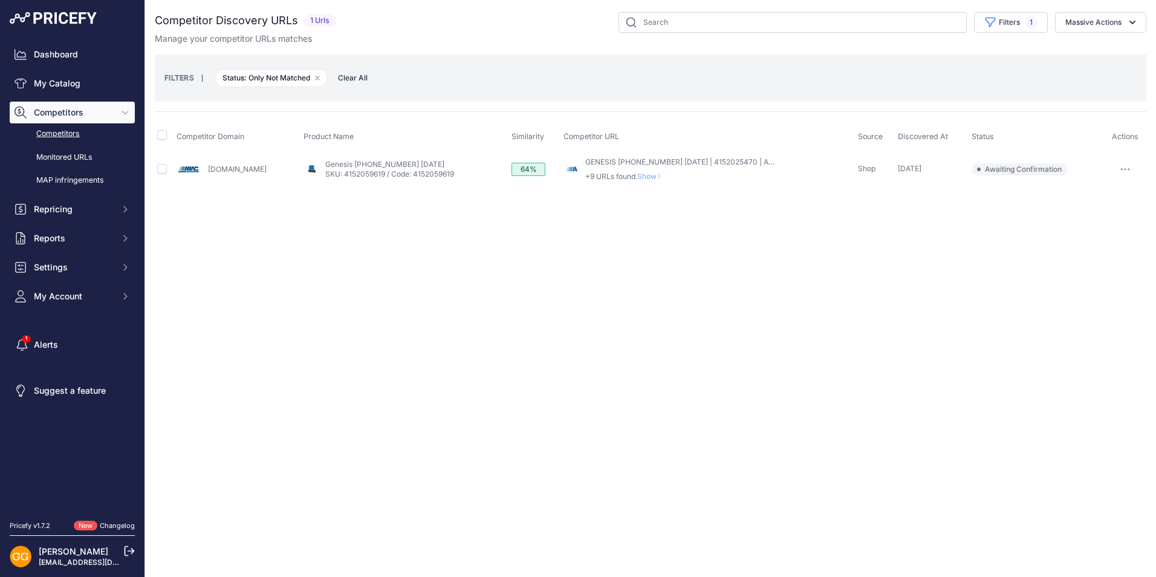
click icon "button"
click button "Confirm match"
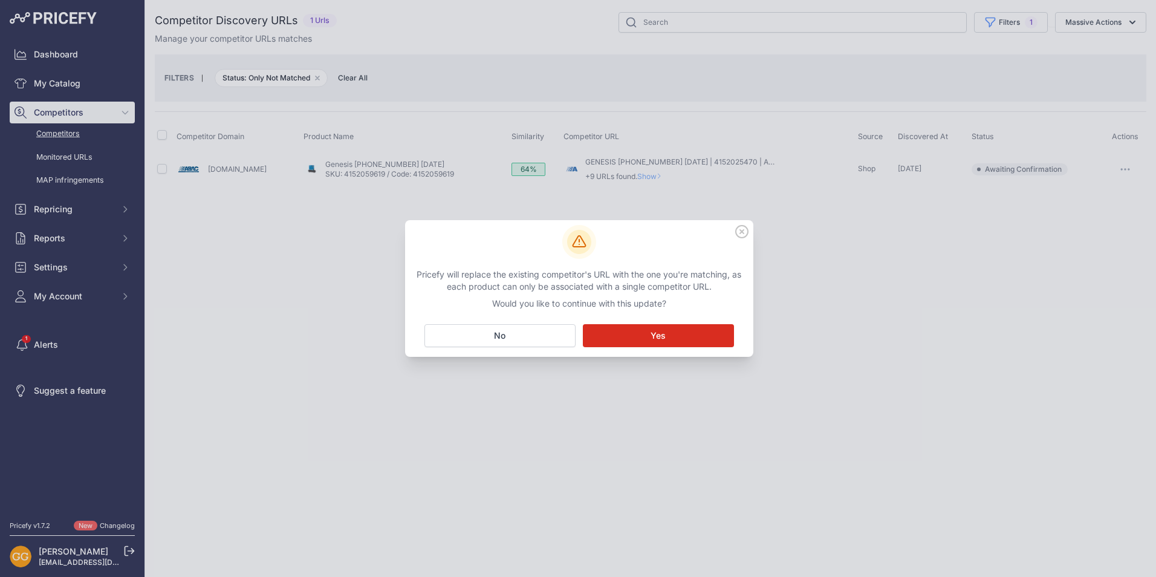
click button "Matching... Yes"
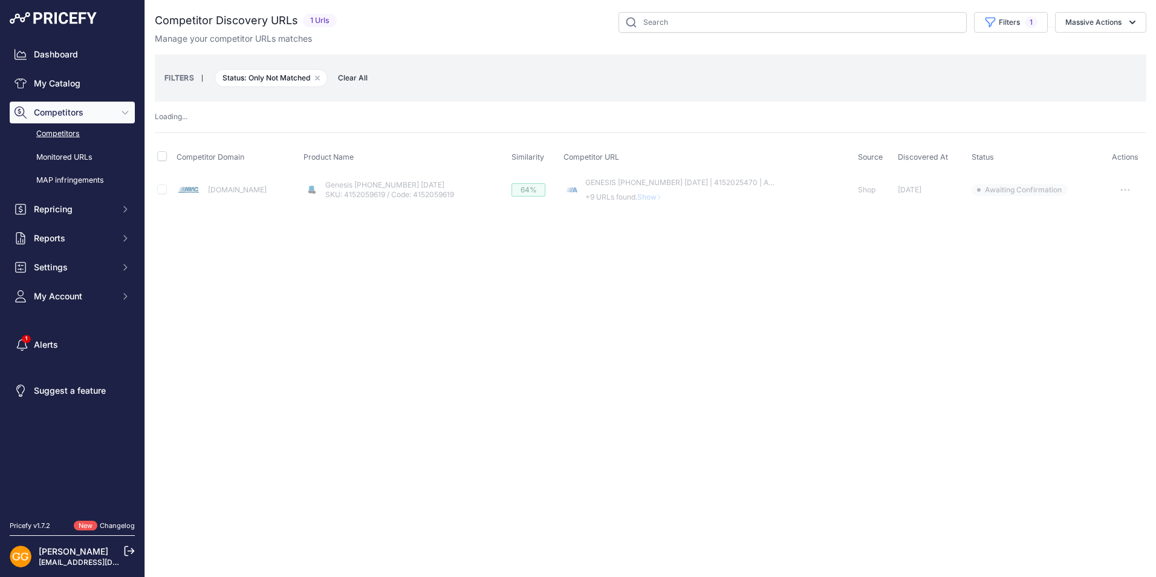
click span "Clear All"
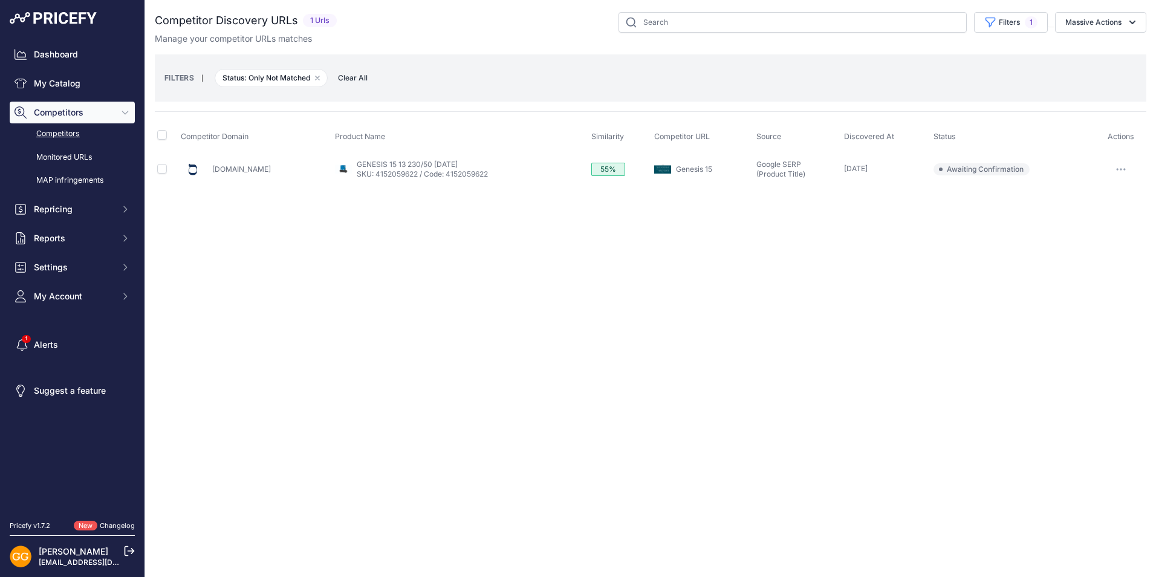
click at [343, 73] on span "Clear All" at bounding box center [353, 78] width 42 height 12
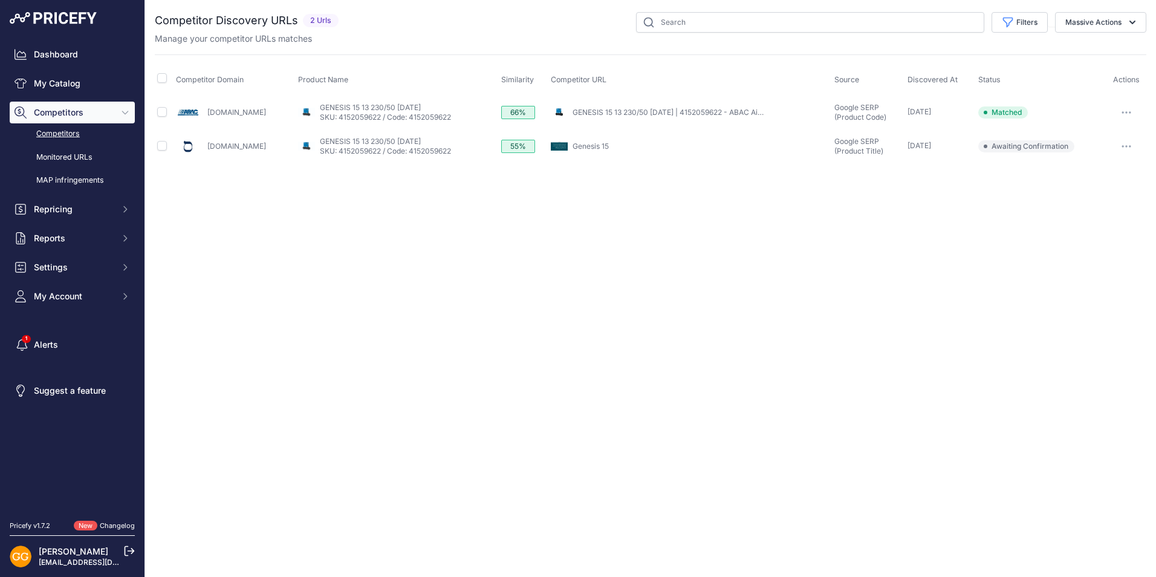
click at [1127, 146] on icon "button" at bounding box center [1126, 146] width 1 height 1
click at [1101, 169] on button "Confirm match" at bounding box center [1094, 171] width 99 height 19
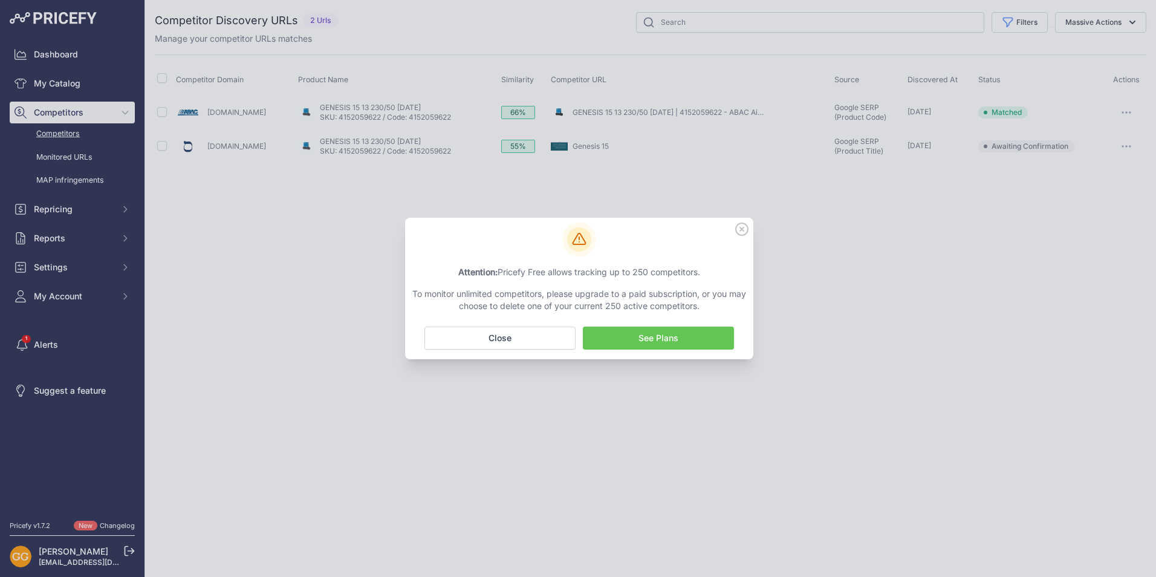
click at [683, 341] on link "See Plans" at bounding box center [658, 338] width 151 height 23
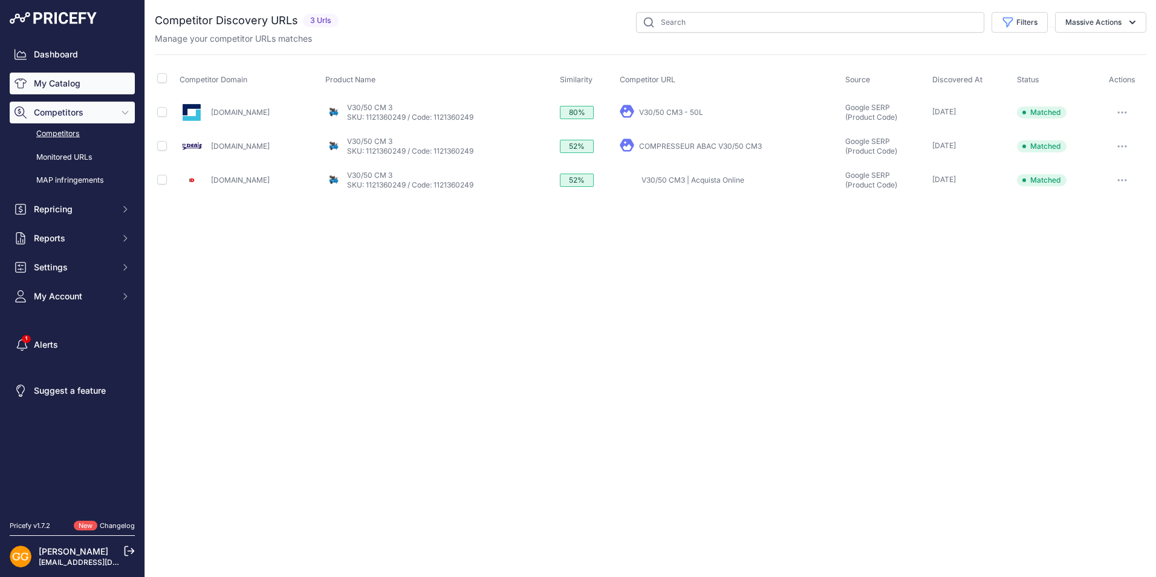
click at [62, 82] on link "My Catalog" at bounding box center [72, 84] width 125 height 22
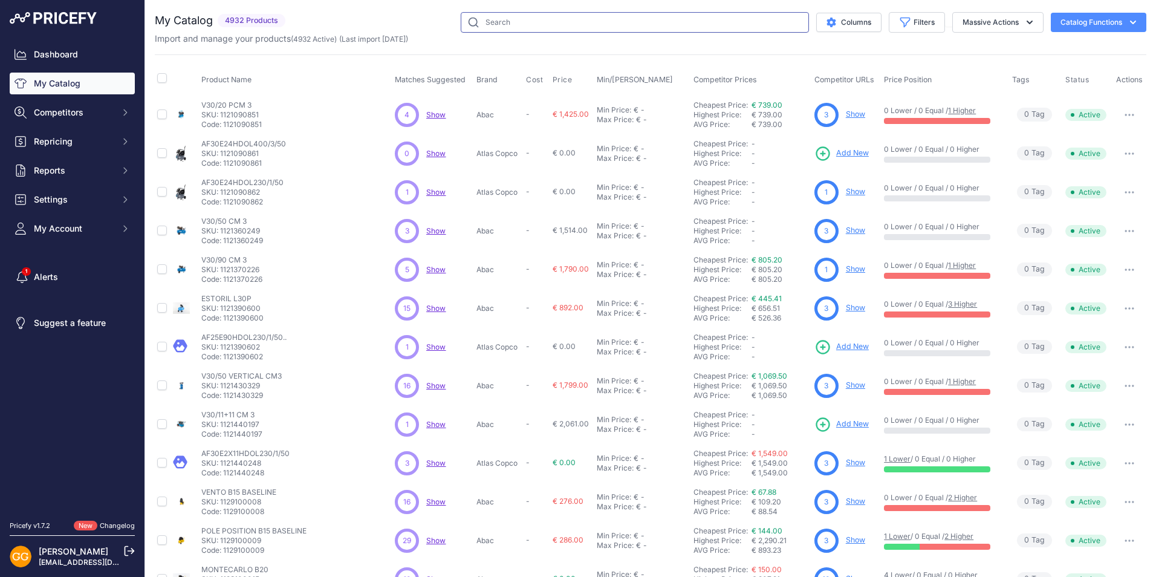
click at [642, 22] on input "text" at bounding box center [635, 22] width 348 height 21
paste input "4116000867"
type input "4116000867"
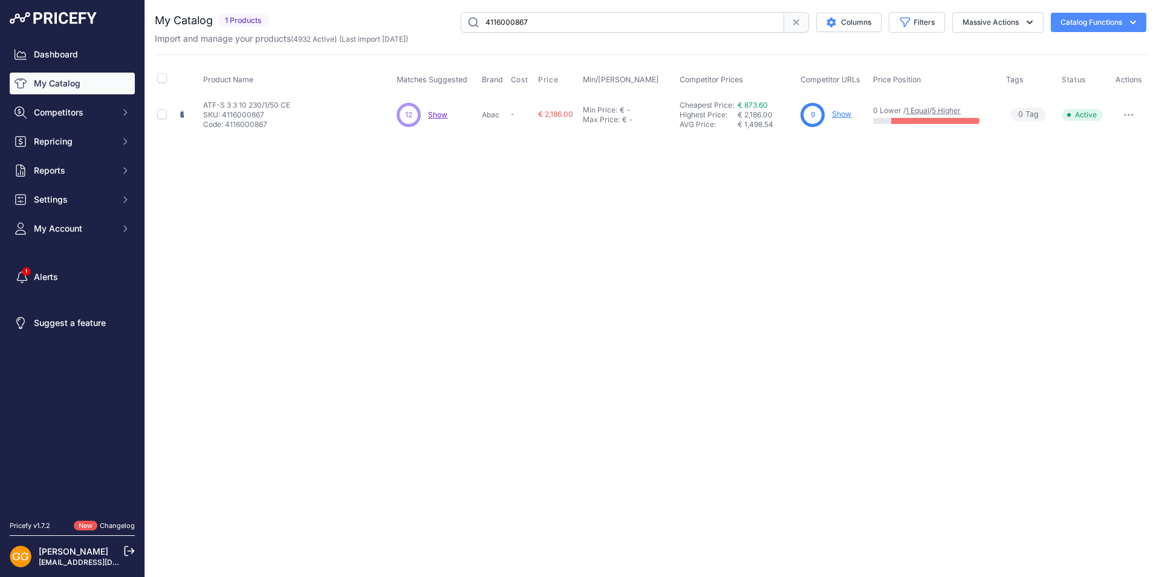
click at [838, 113] on link "Show" at bounding box center [841, 113] width 19 height 9
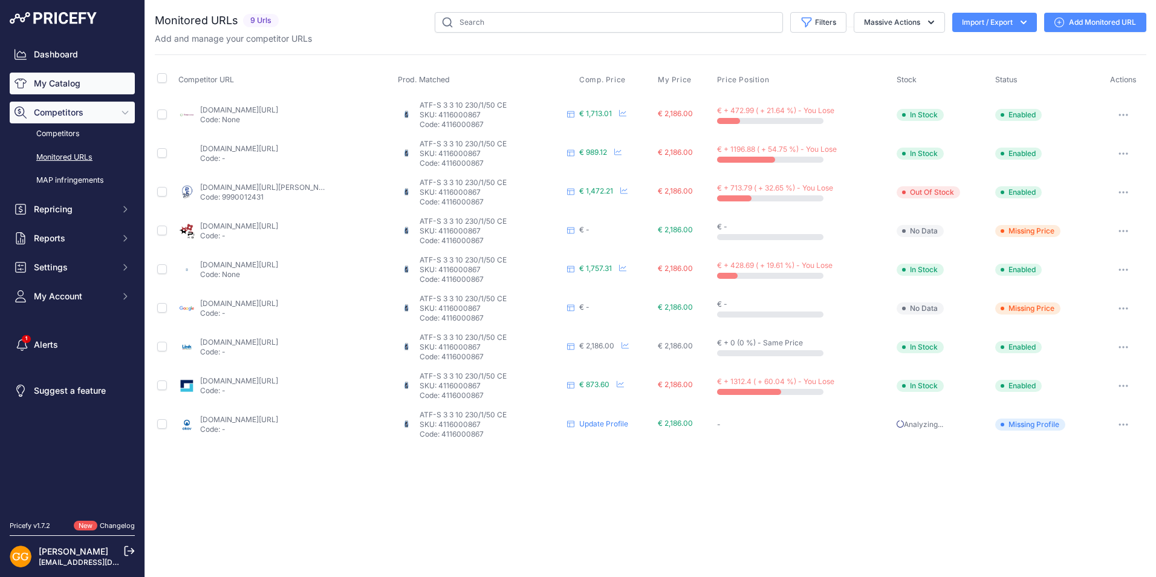
click at [51, 83] on link "My Catalog" at bounding box center [72, 84] width 125 height 22
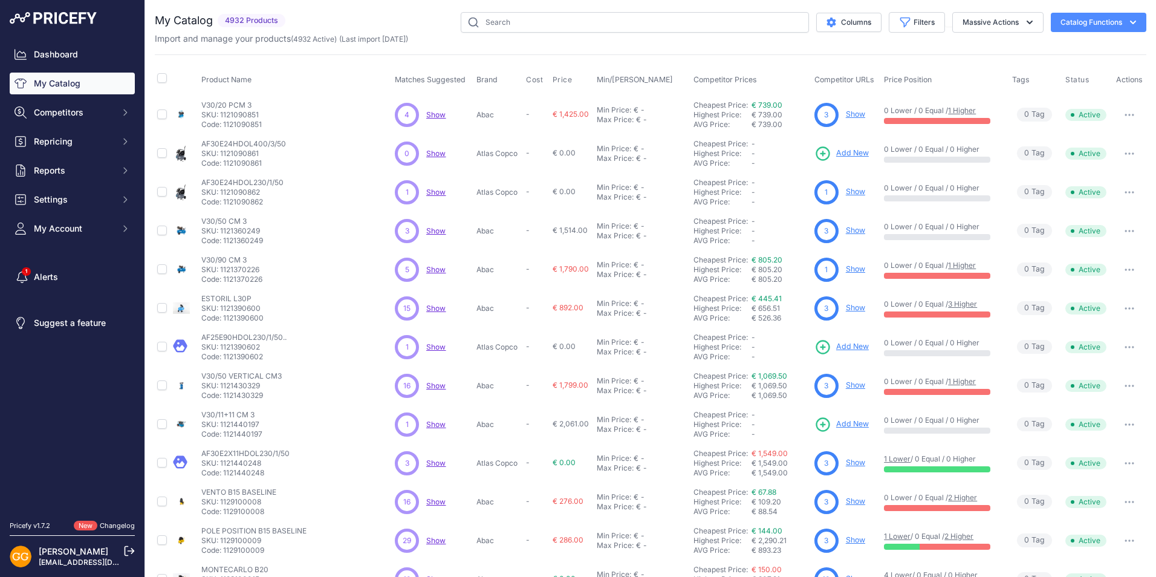
scroll to position [149, 0]
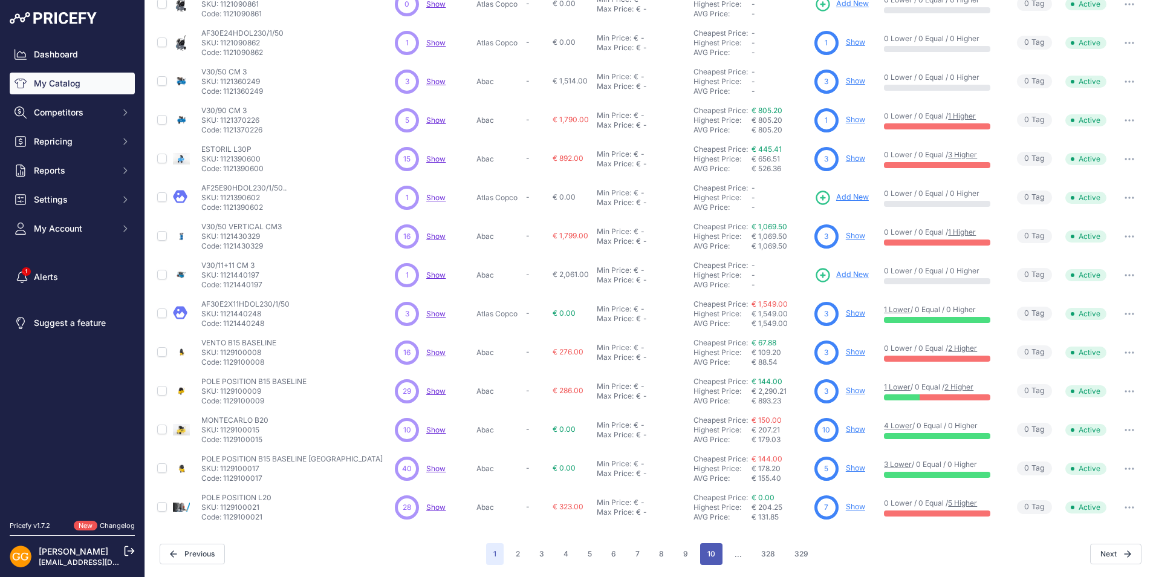
click at [709, 553] on button "10" at bounding box center [711, 554] width 22 height 22
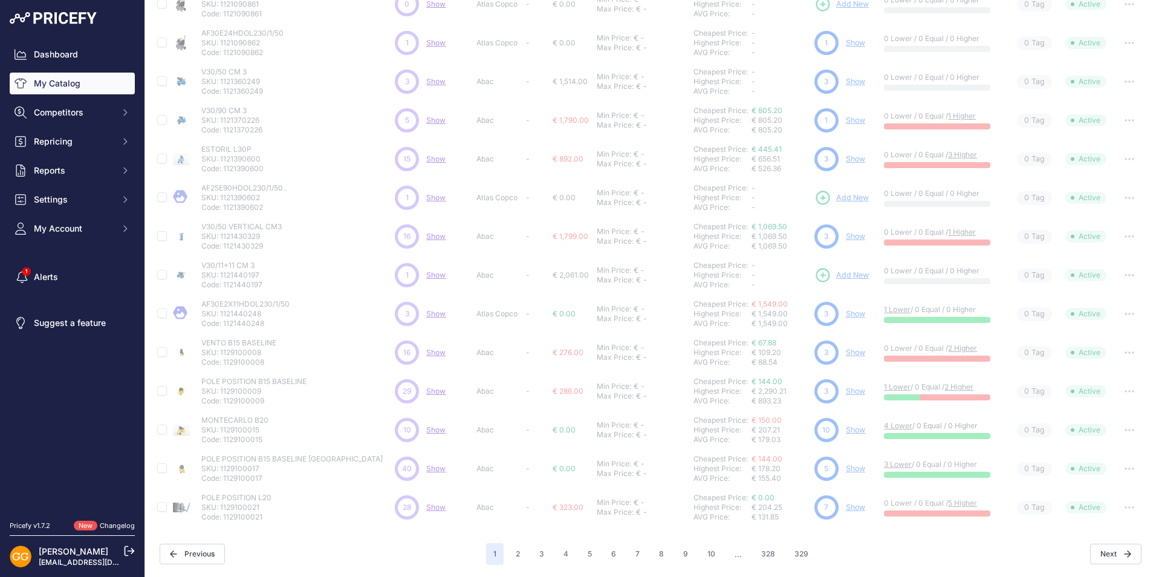
scroll to position [0, 0]
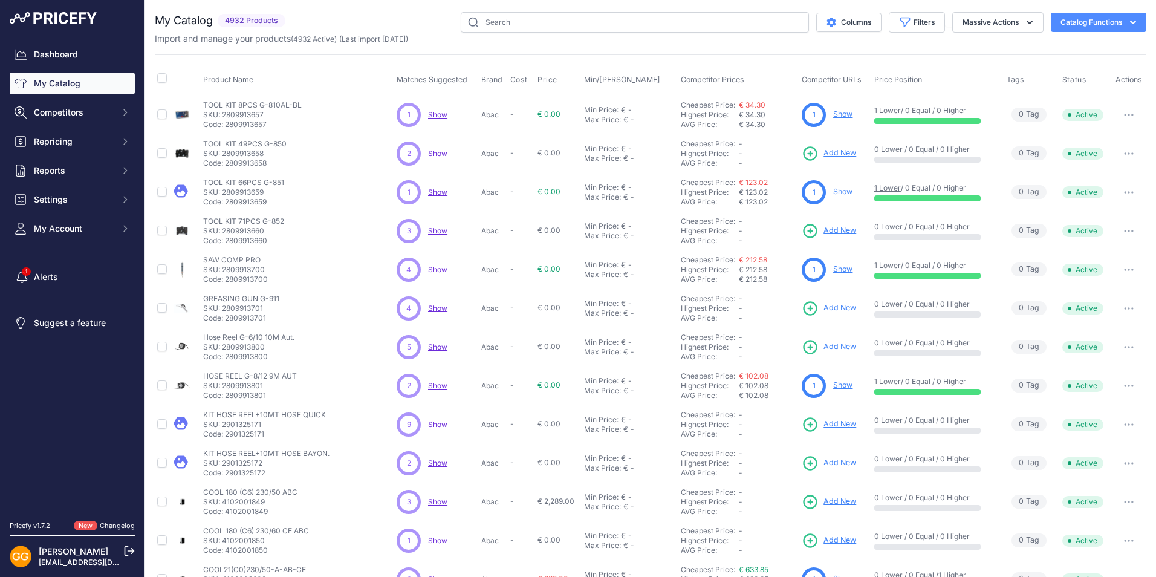
scroll to position [64, 0]
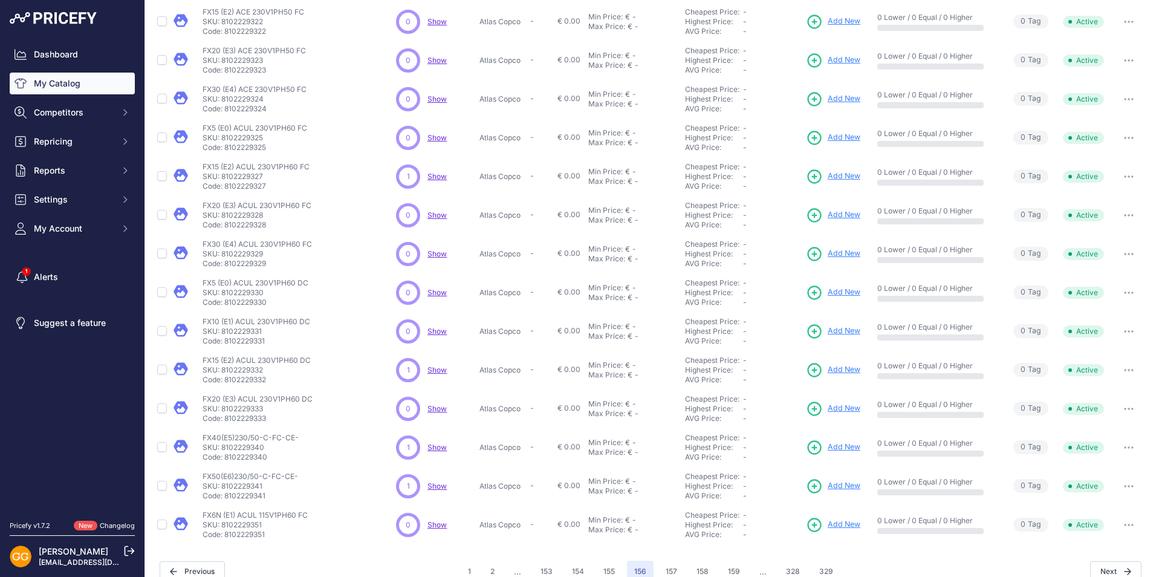
scroll to position [149, 0]
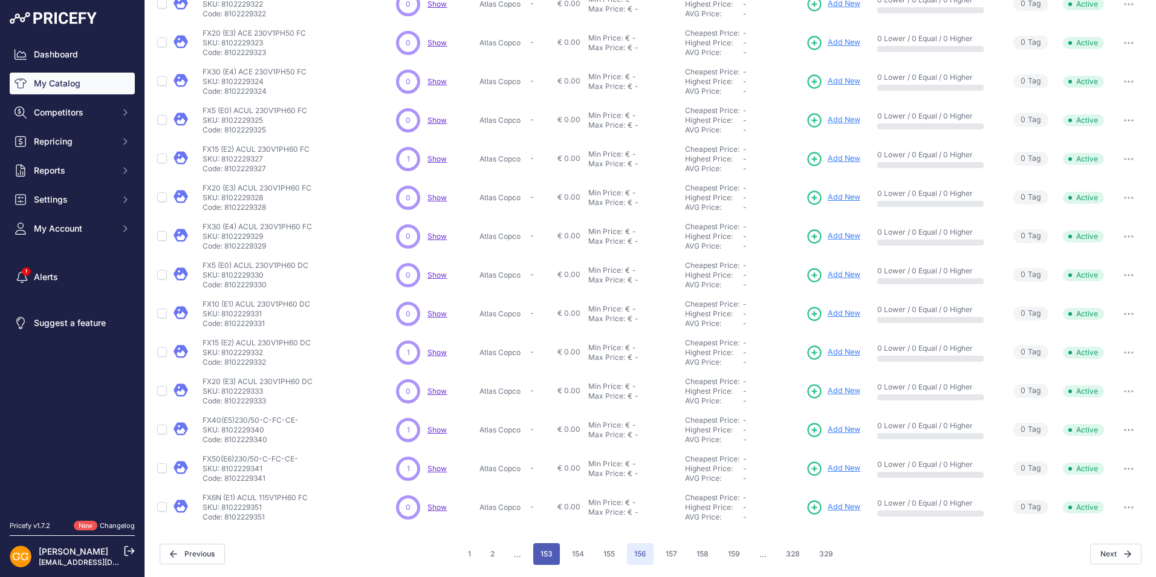
click at [542, 552] on button "153" at bounding box center [546, 554] width 27 height 22
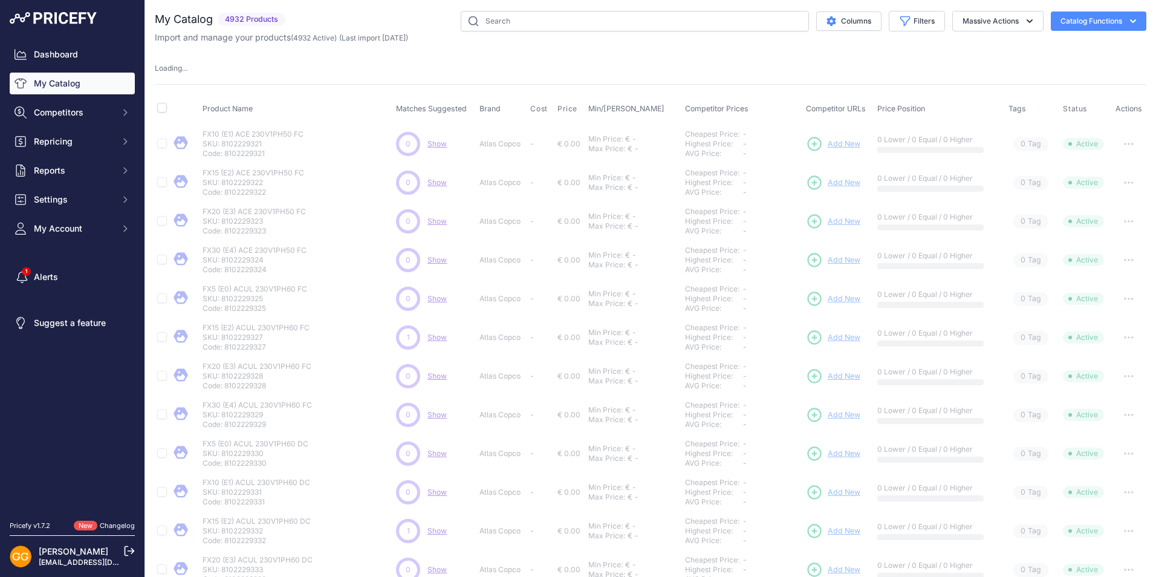
scroll to position [0, 0]
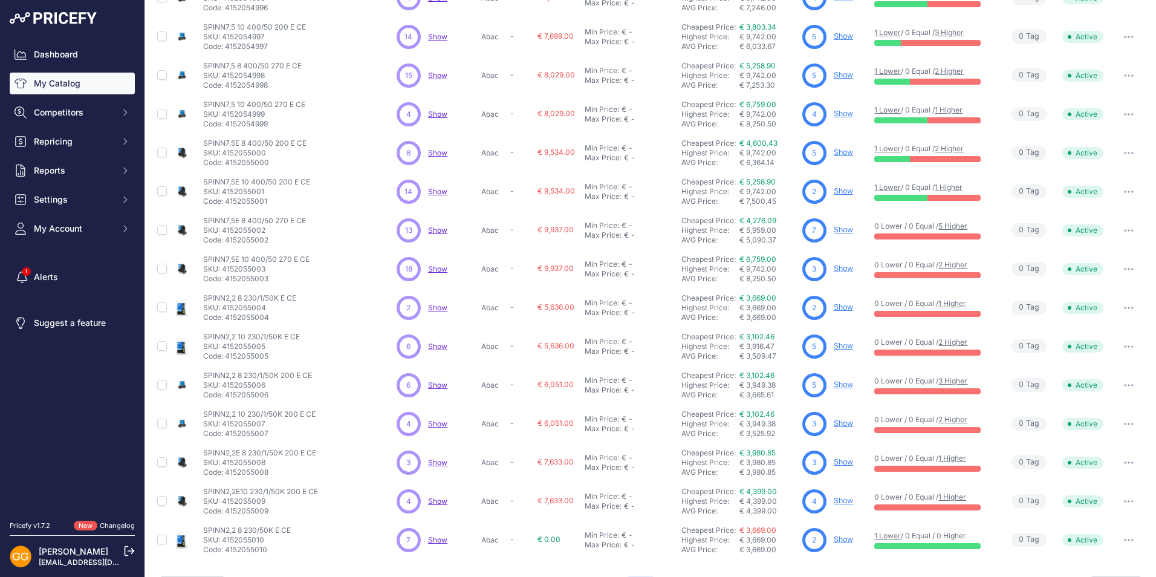
scroll to position [121, 0]
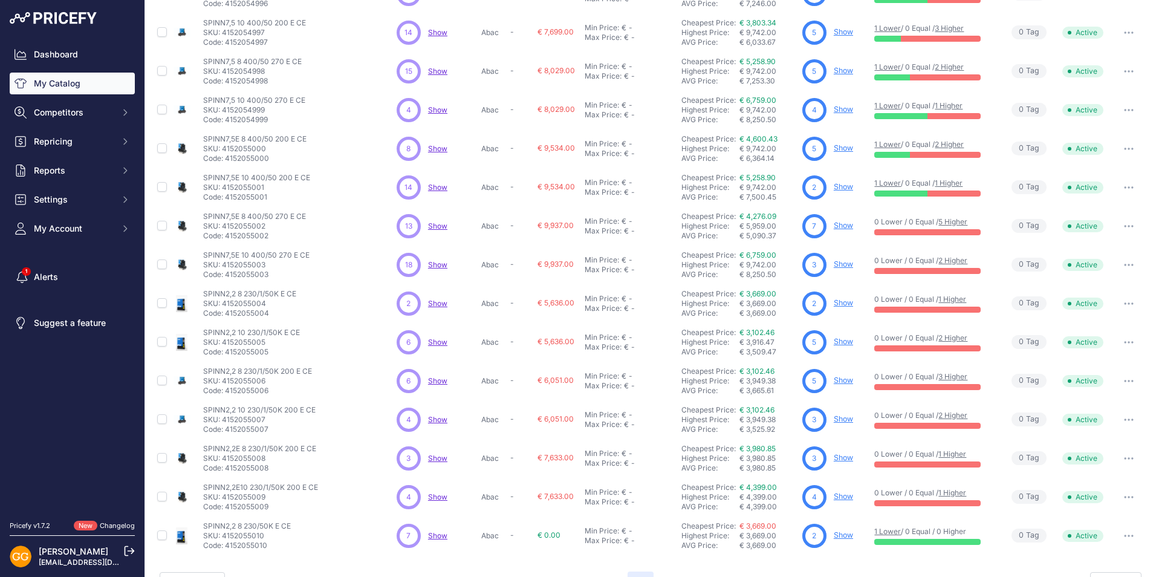
click at [437, 264] on span "Show" at bounding box center [437, 264] width 19 height 9
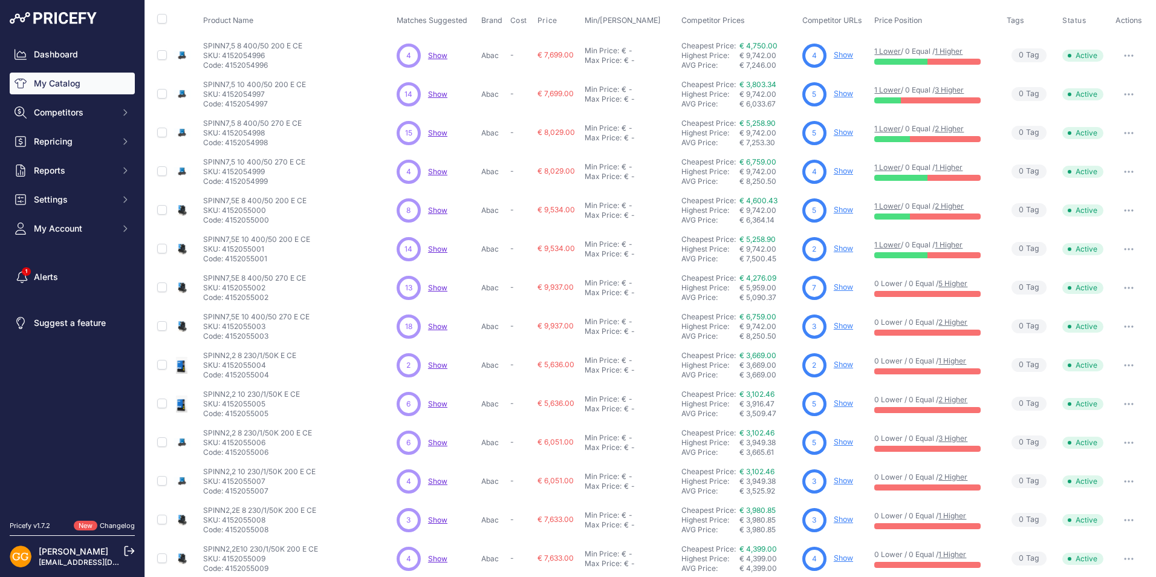
scroll to position [0, 0]
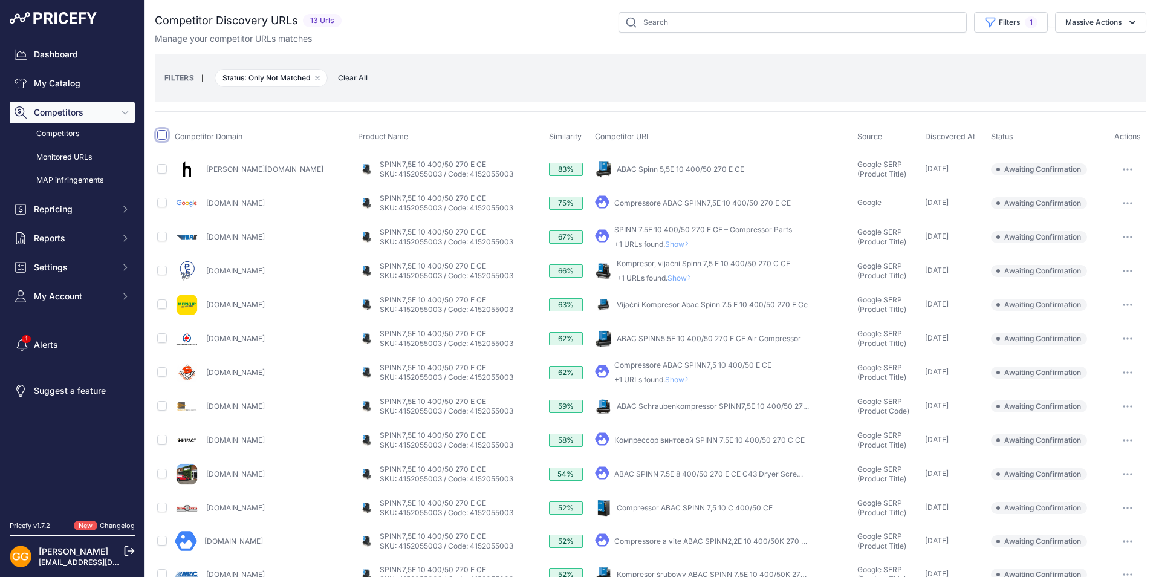
click at [163, 134] on input "checkbox" at bounding box center [162, 135] width 10 height 10
checkbox input "true"
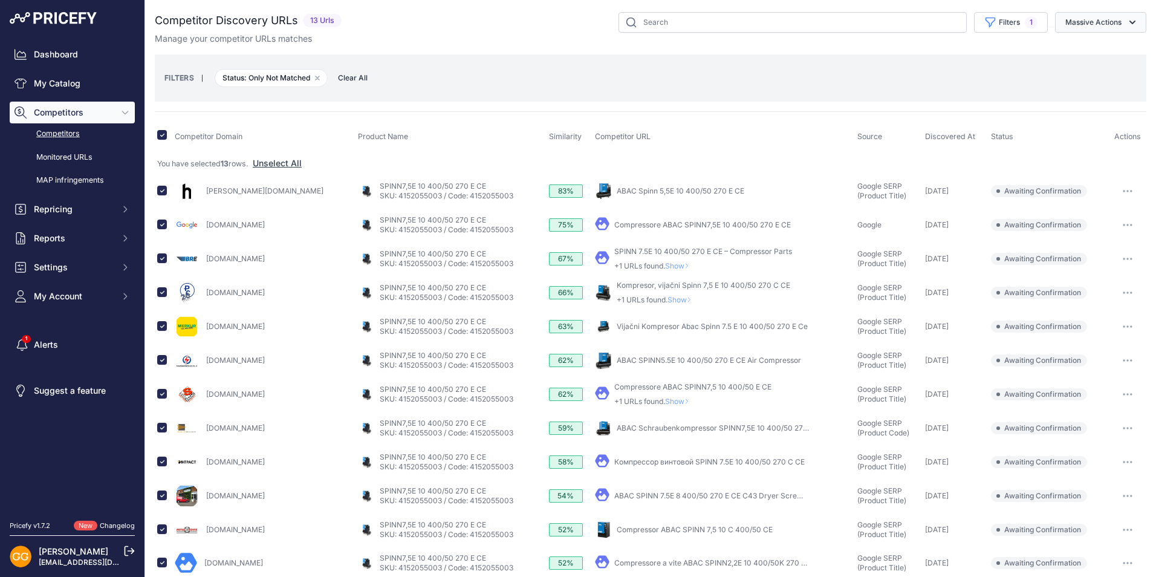
click at [1073, 19] on button "Massive Actions" at bounding box center [1100, 22] width 91 height 21
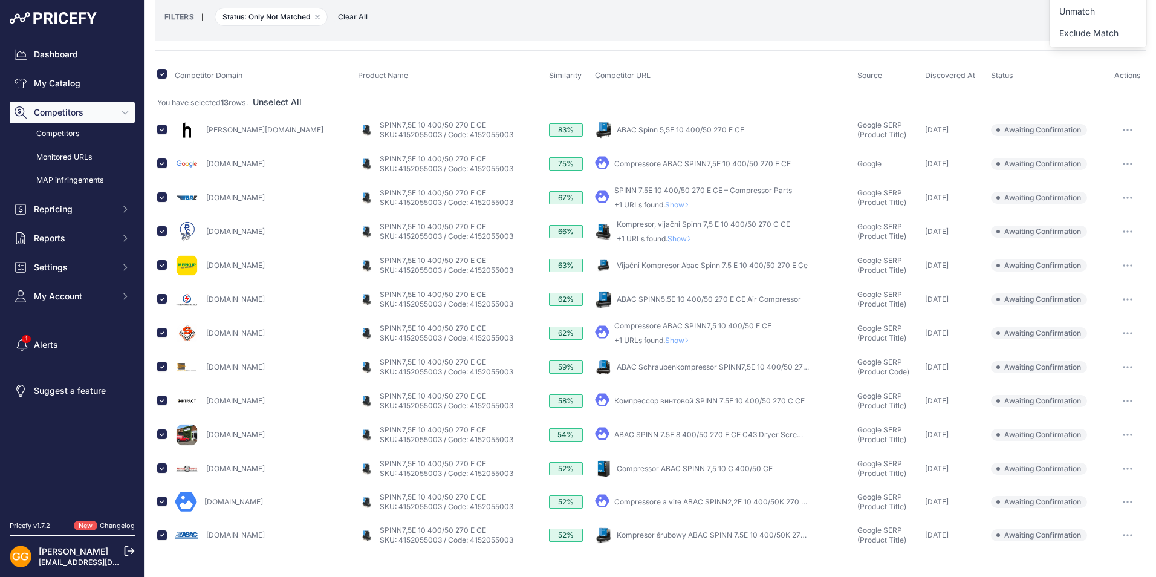
click at [615, 163] on link "Compressore ABAC SPINN7,5E 10 400/50 270 E CE" at bounding box center [703, 163] width 177 height 9
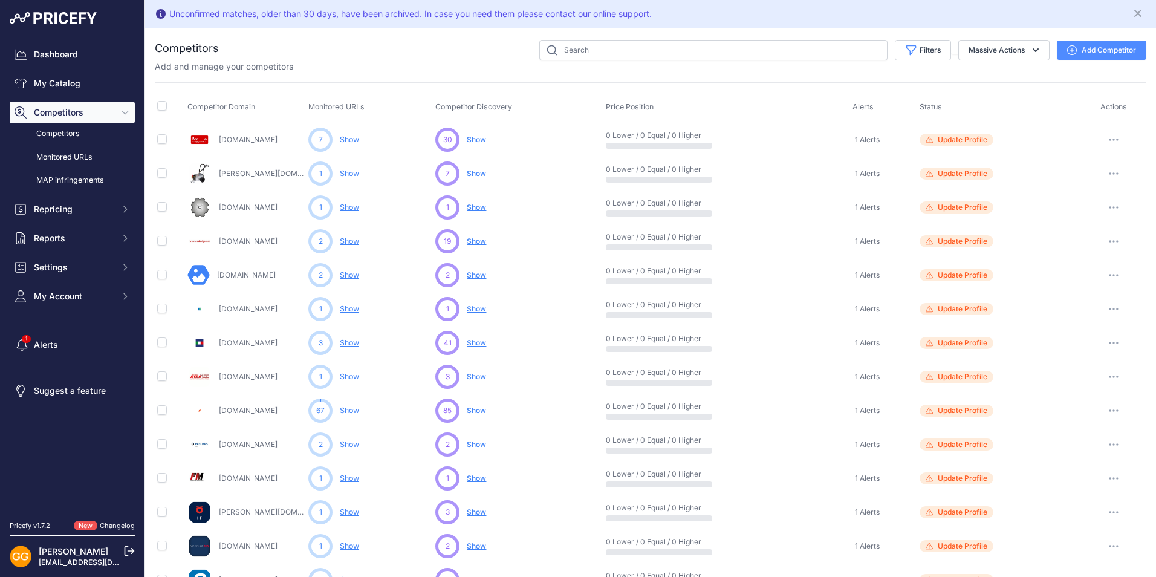
click at [1068, 47] on icon "button" at bounding box center [1073, 50] width 10 height 10
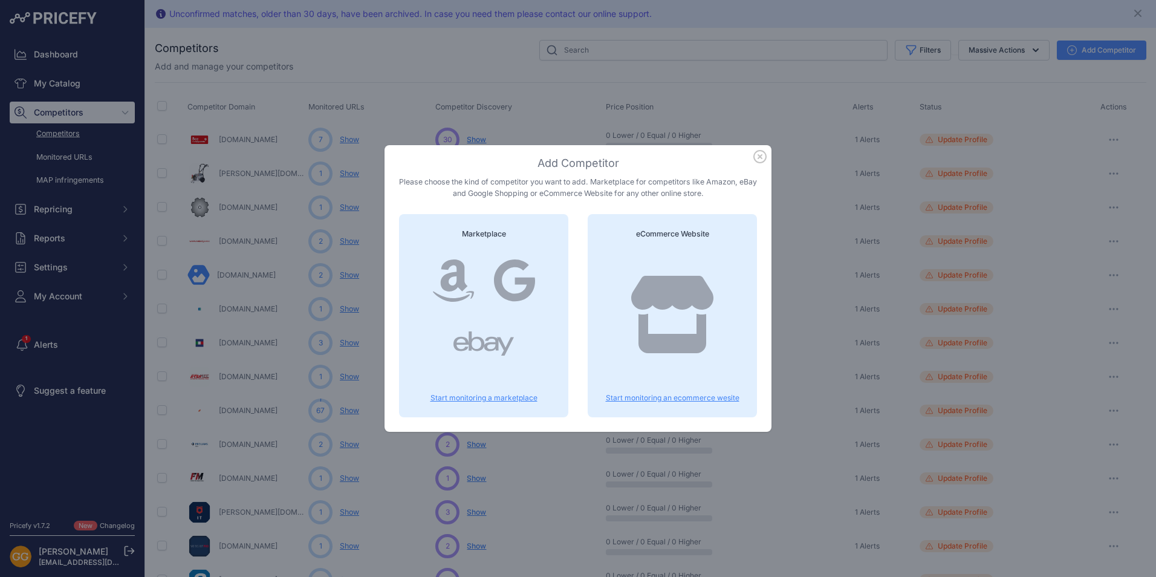
click at [695, 396] on p "Start monitoring an ecommerce wesite" at bounding box center [672, 398] width 140 height 10
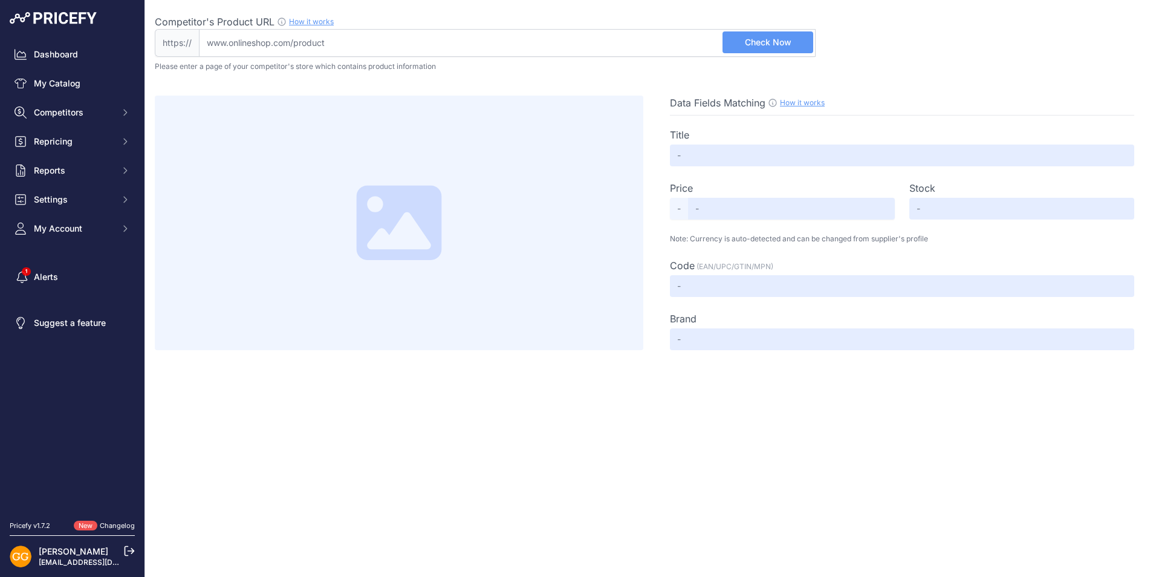
click at [267, 37] on input "Competitor's Product URL How it works In order to create your competitor's extr…" at bounding box center [507, 43] width 617 height 28
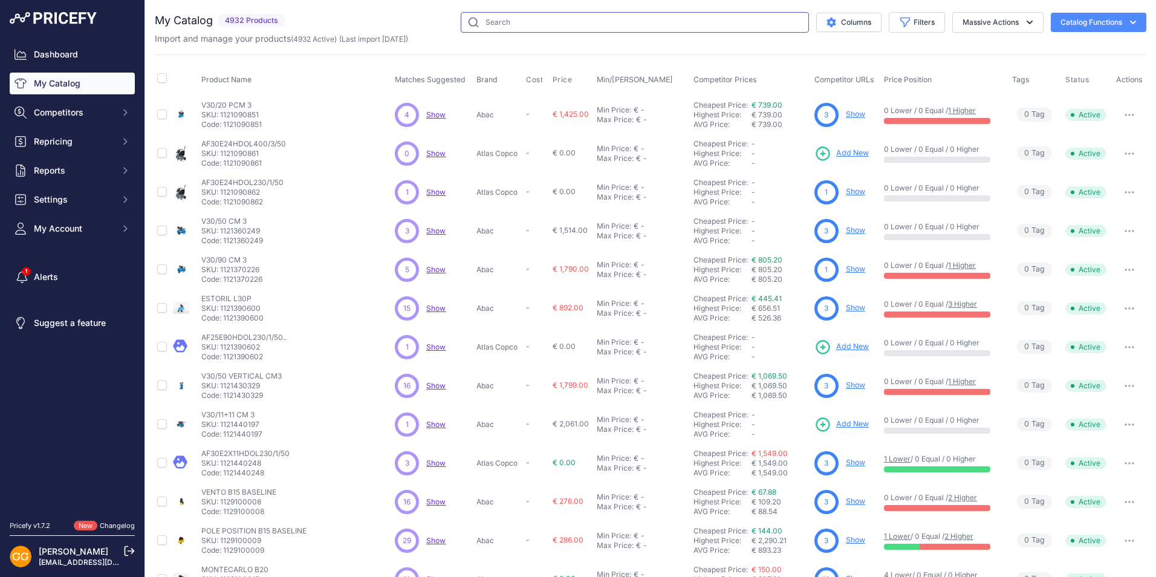
click at [597, 16] on input "text" at bounding box center [635, 22] width 348 height 21
paste input "1839025637"
type input "1839025637"
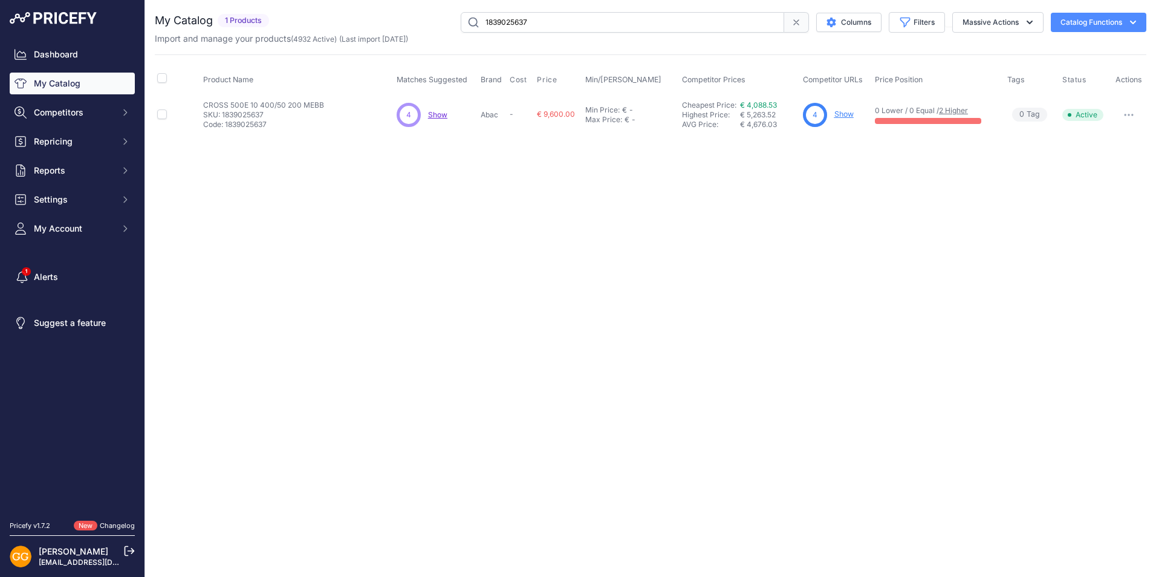
click at [843, 112] on link "Show" at bounding box center [844, 113] width 19 height 9
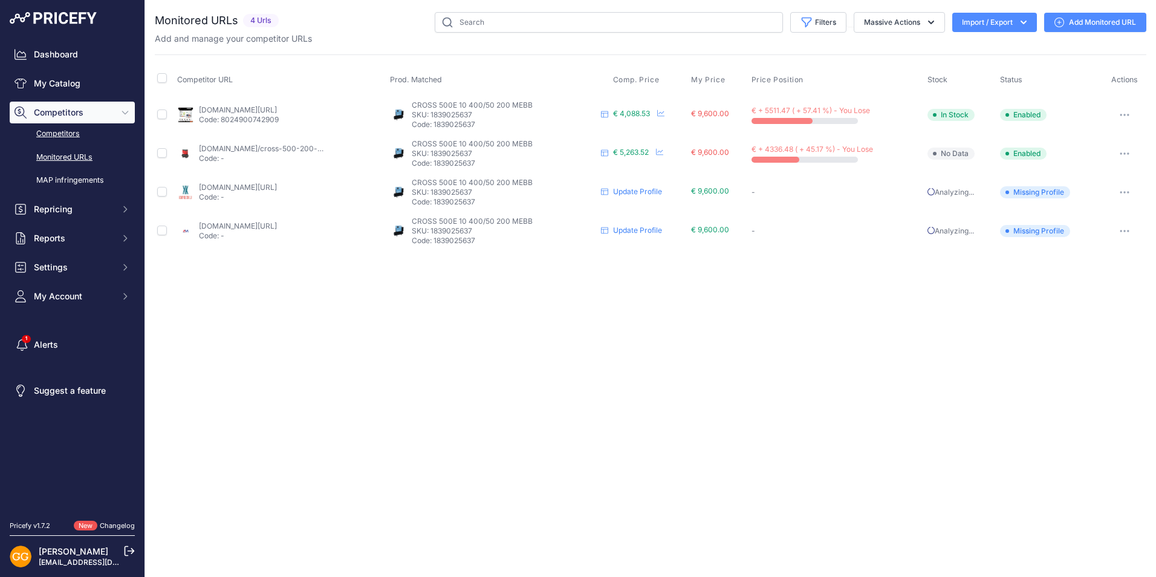
click at [65, 132] on link "Competitors" at bounding box center [72, 133] width 125 height 21
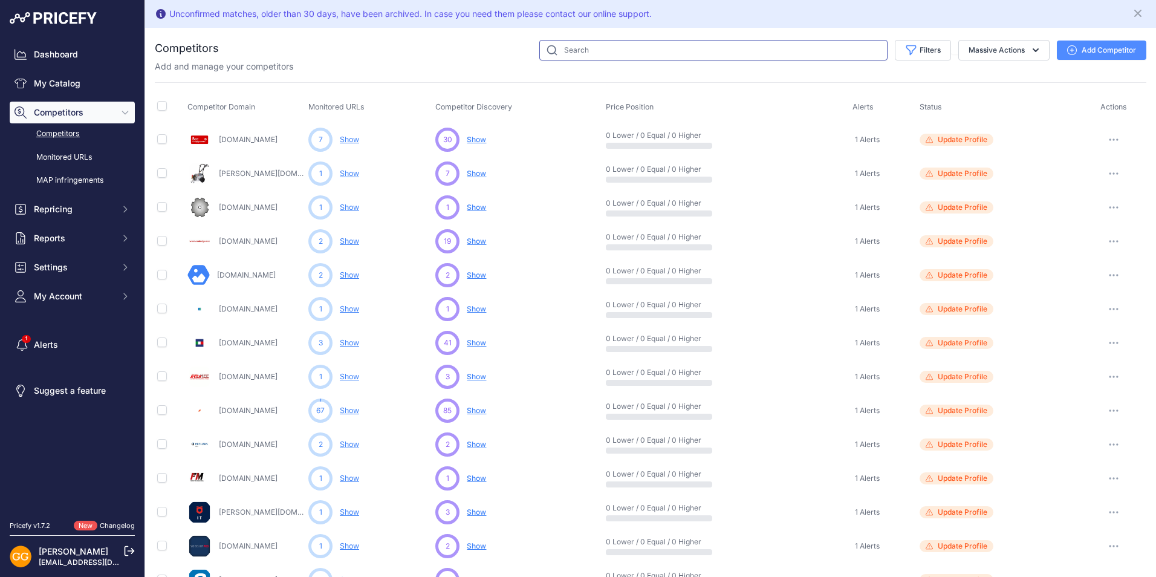
click at [592, 47] on input "text" at bounding box center [714, 50] width 348 height 21
type input "Ab"
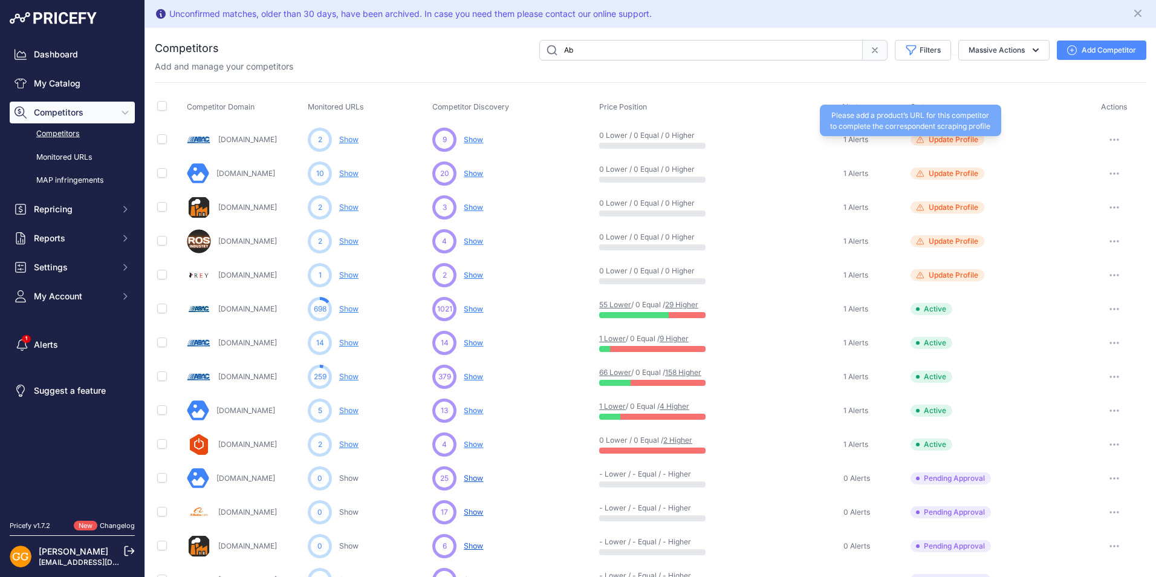
click at [943, 142] on span "Update Profile" at bounding box center [954, 140] width 50 height 10
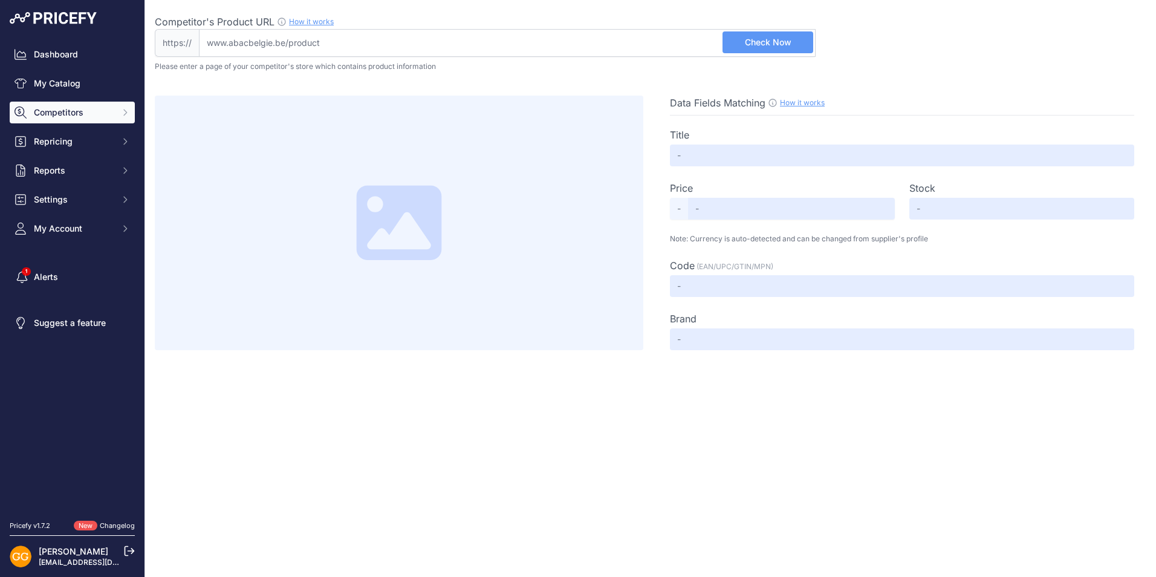
click at [85, 109] on span "Competitors" at bounding box center [73, 112] width 79 height 12
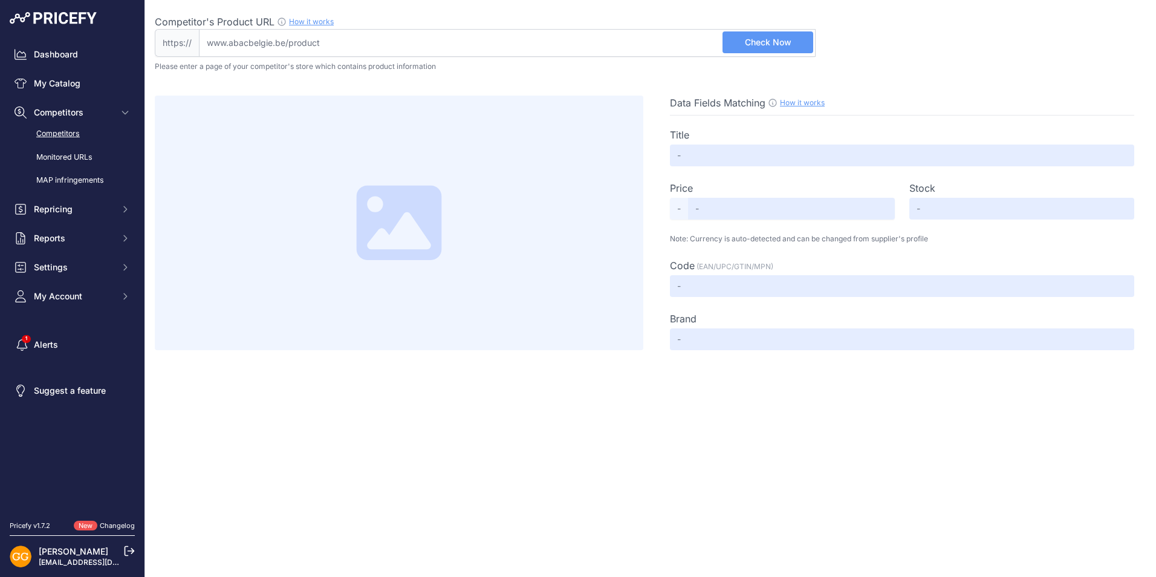
click at [73, 135] on link "Competitors" at bounding box center [72, 133] width 125 height 21
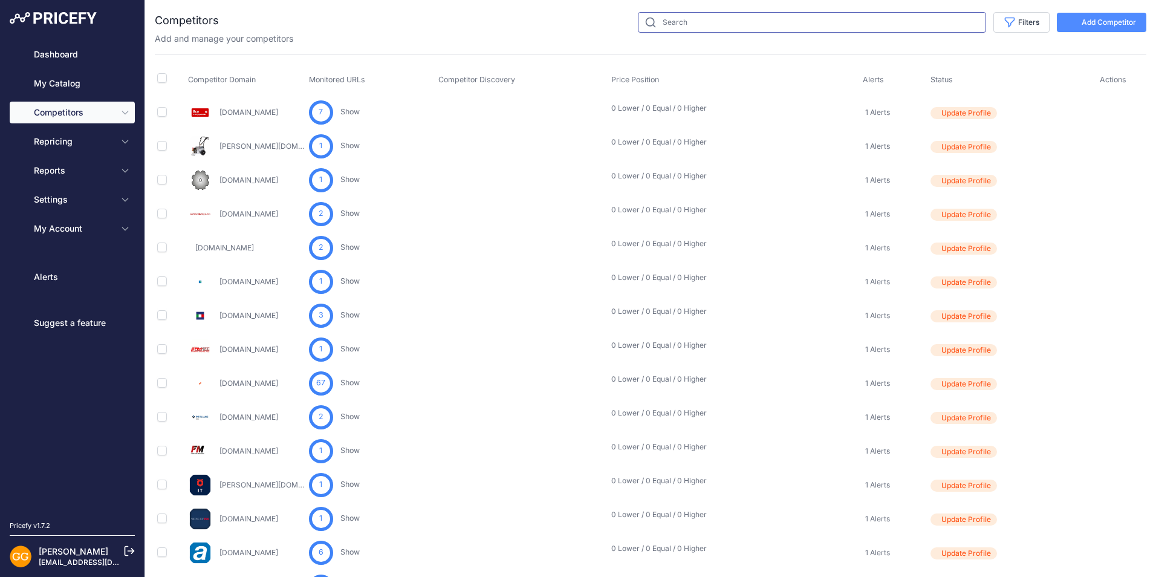
click at [750, 25] on input "text" at bounding box center [812, 22] width 348 height 21
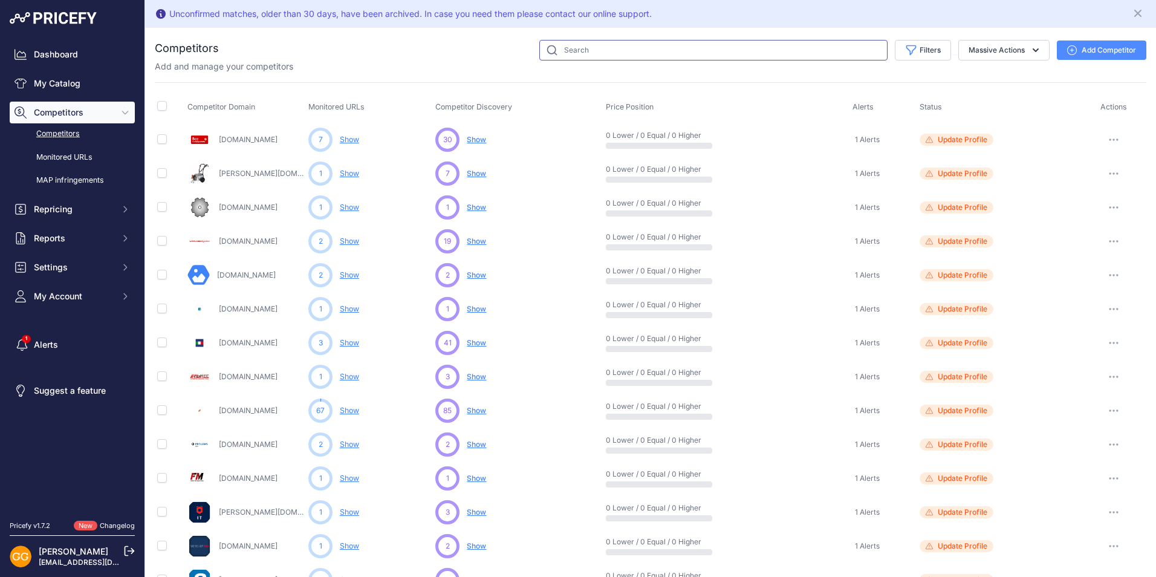
paste input "afs-bicomposant.fr"
type input "afs-bicomposant.fr"
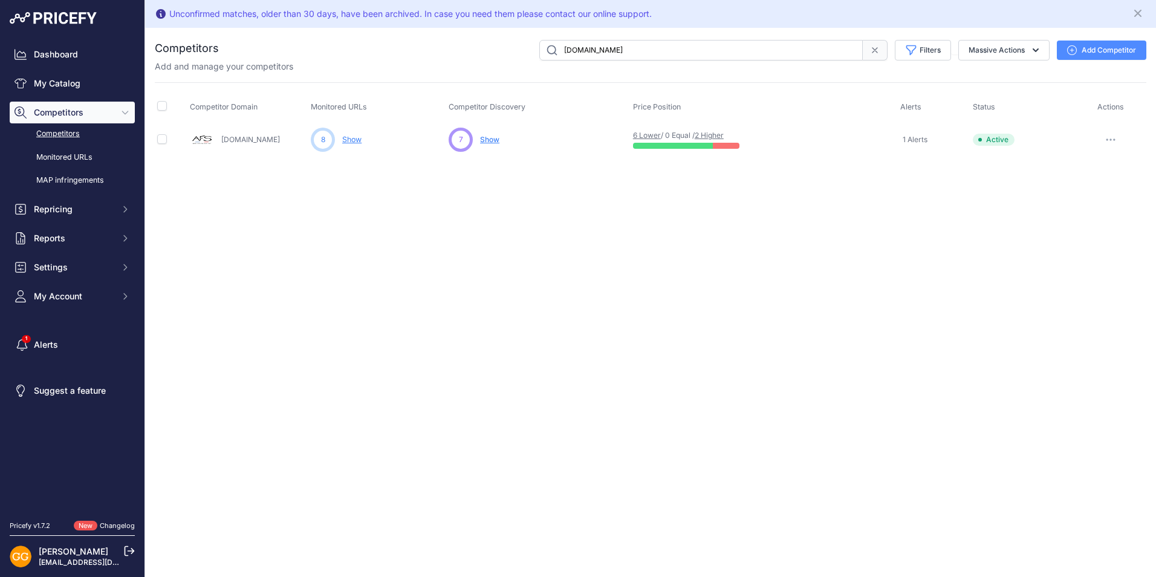
click at [489, 139] on span "Show" at bounding box center [489, 139] width 19 height 9
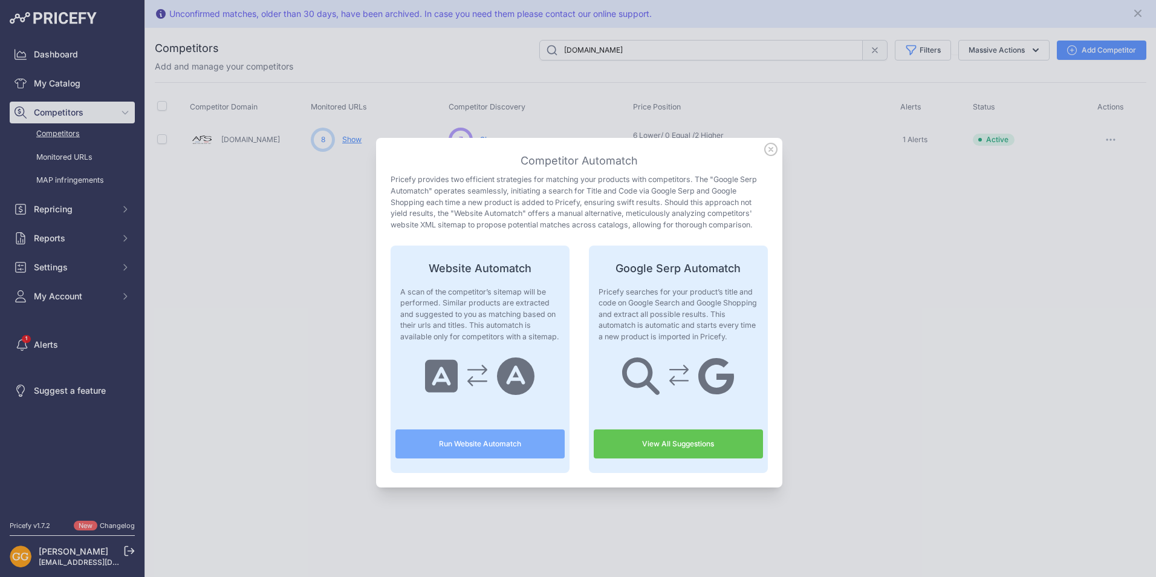
click at [664, 448] on link "View All Suggestions" at bounding box center [678, 443] width 169 height 29
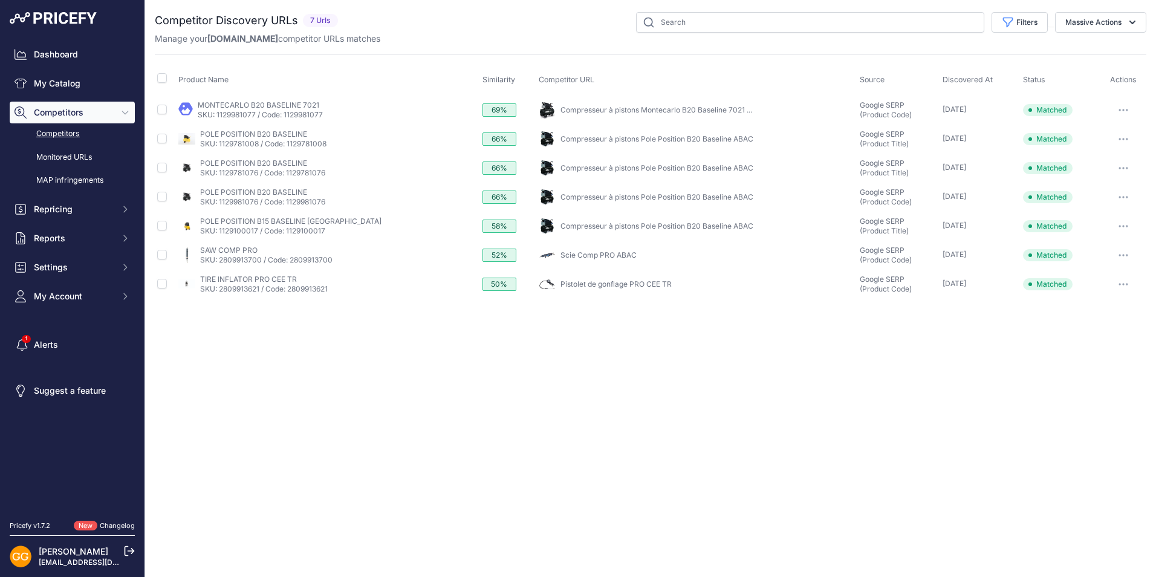
click at [561, 108] on link "Compresseur à pistons Montecarlo B20 Baseline 7021 ..." at bounding box center [657, 109] width 192 height 9
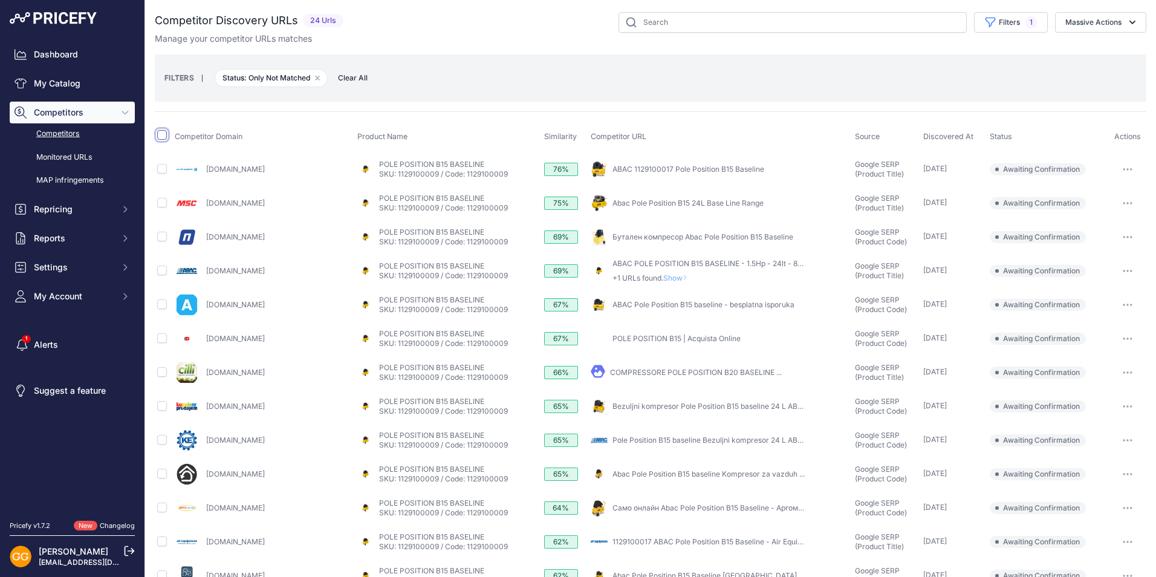
click at [163, 134] on input "checkbox" at bounding box center [162, 135] width 10 height 10
checkbox input "true"
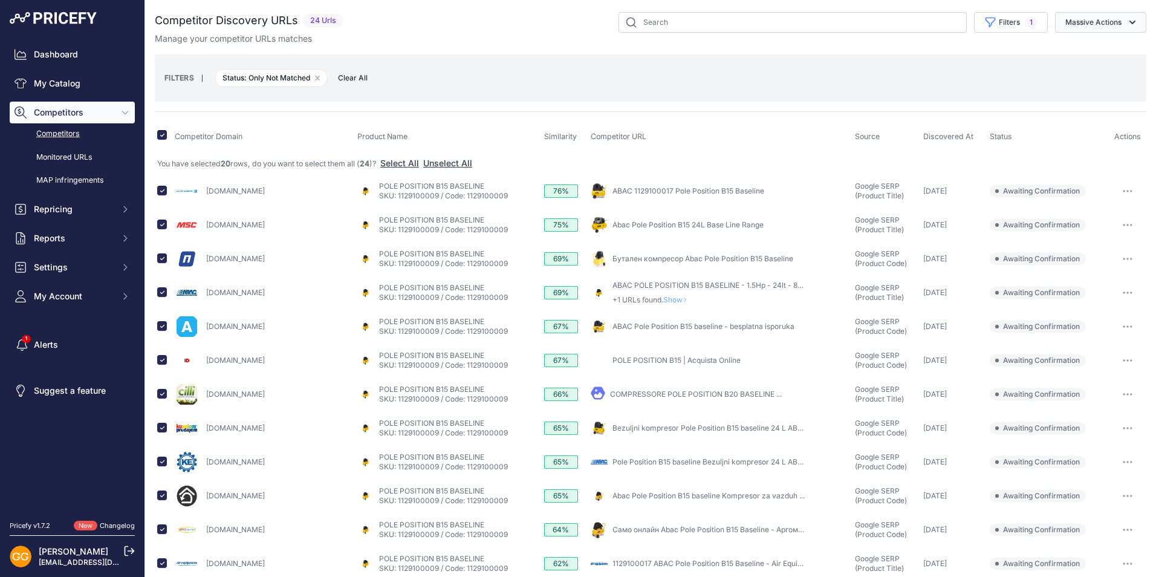
click at [1089, 21] on button "Massive Actions" at bounding box center [1100, 22] width 91 height 21
click at [1070, 53] on span "Confirm Match" at bounding box center [1089, 50] width 59 height 10
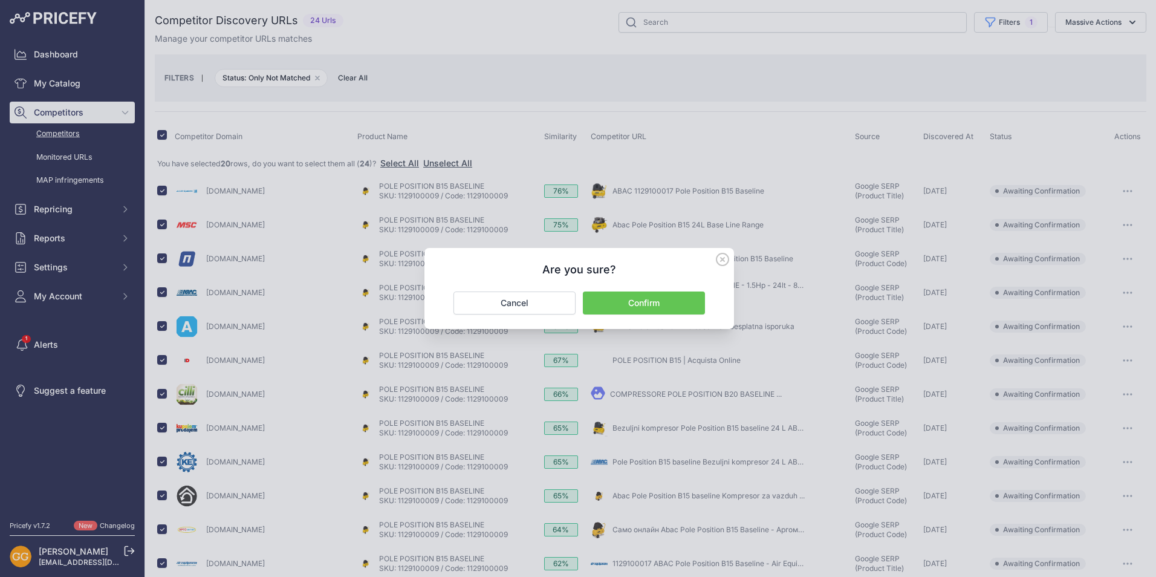
click at [665, 301] on button "Confirm" at bounding box center [644, 303] width 122 height 23
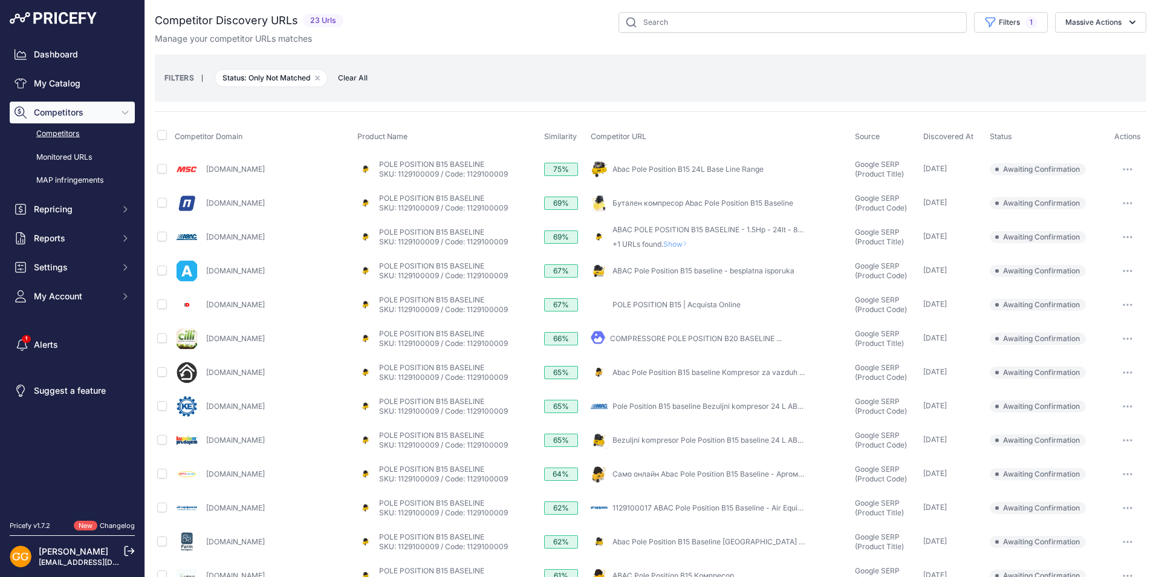
click at [359, 76] on span "Clear All" at bounding box center [353, 78] width 42 height 12
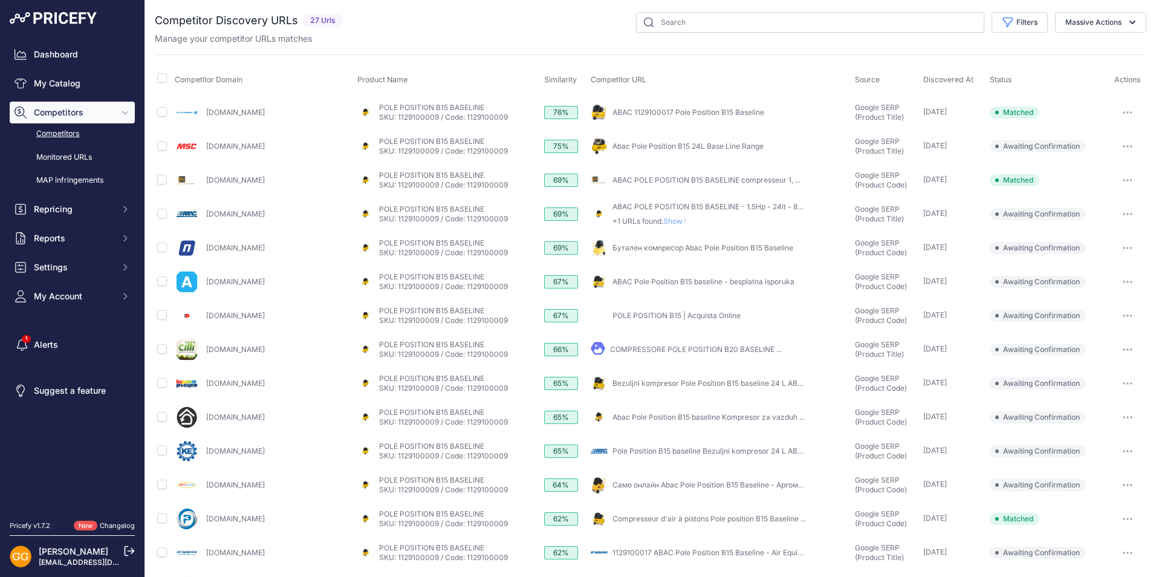
click at [238, 180] on link "Air-comprime-shop.fr" at bounding box center [235, 179] width 59 height 9
click at [1123, 213] on icon "button" at bounding box center [1128, 214] width 10 height 2
click at [1091, 239] on button "Confirm match" at bounding box center [1094, 239] width 99 height 19
click at [418, 248] on link "SKU: 1129100009 / Code: 1129100009" at bounding box center [443, 252] width 129 height 9
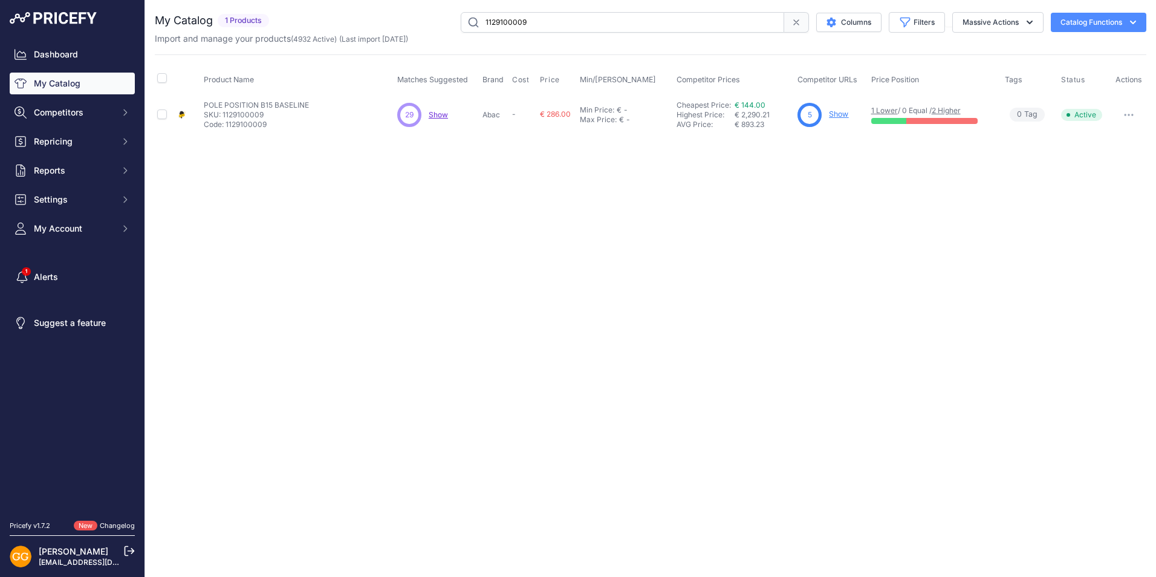
click at [442, 114] on span "Show" at bounding box center [438, 114] width 19 height 9
